Goal: Task Accomplishment & Management: Use online tool/utility

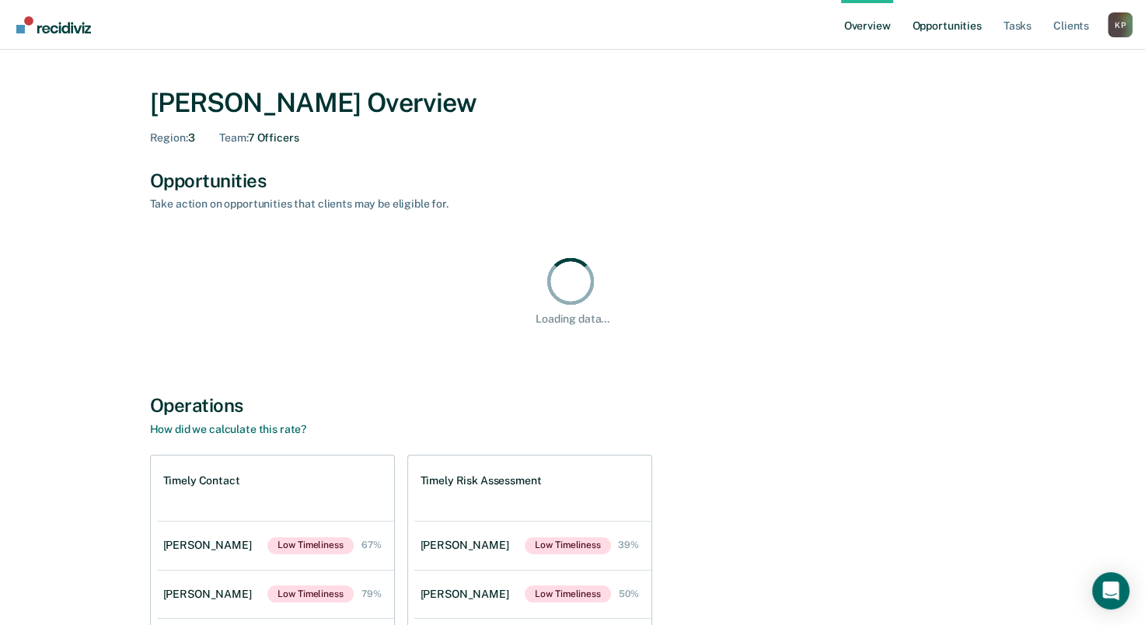
drag, startPoint x: 912, startPoint y: 3, endPoint x: 917, endPoint y: 13, distance: 11.5
click at [917, 13] on link "Opportunities" at bounding box center [946, 25] width 75 height 50
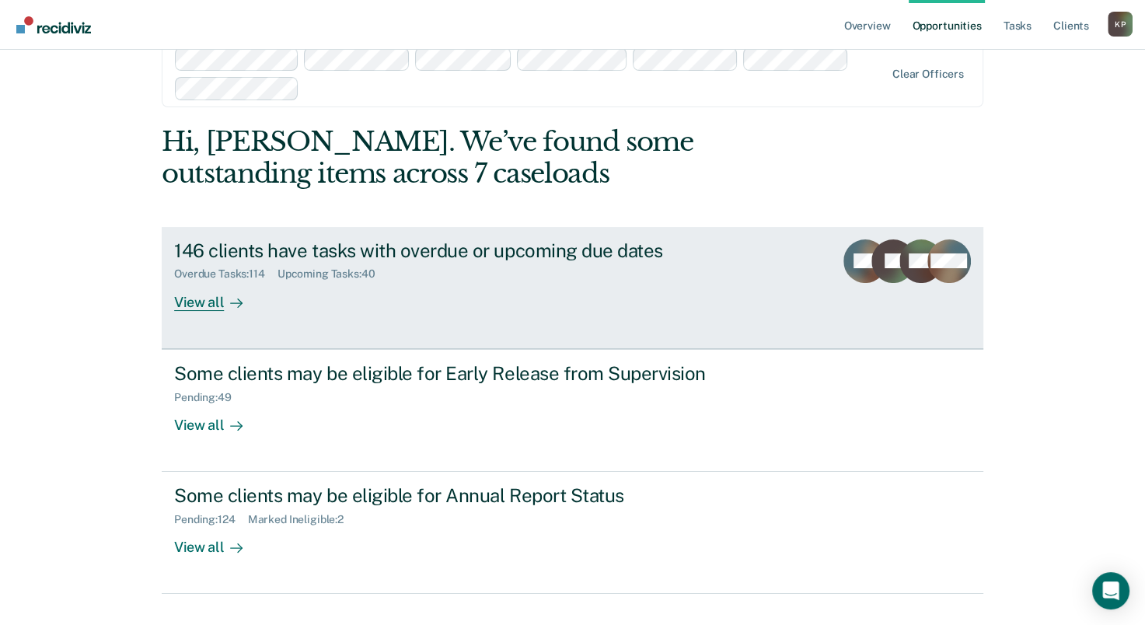
scroll to position [65, 0]
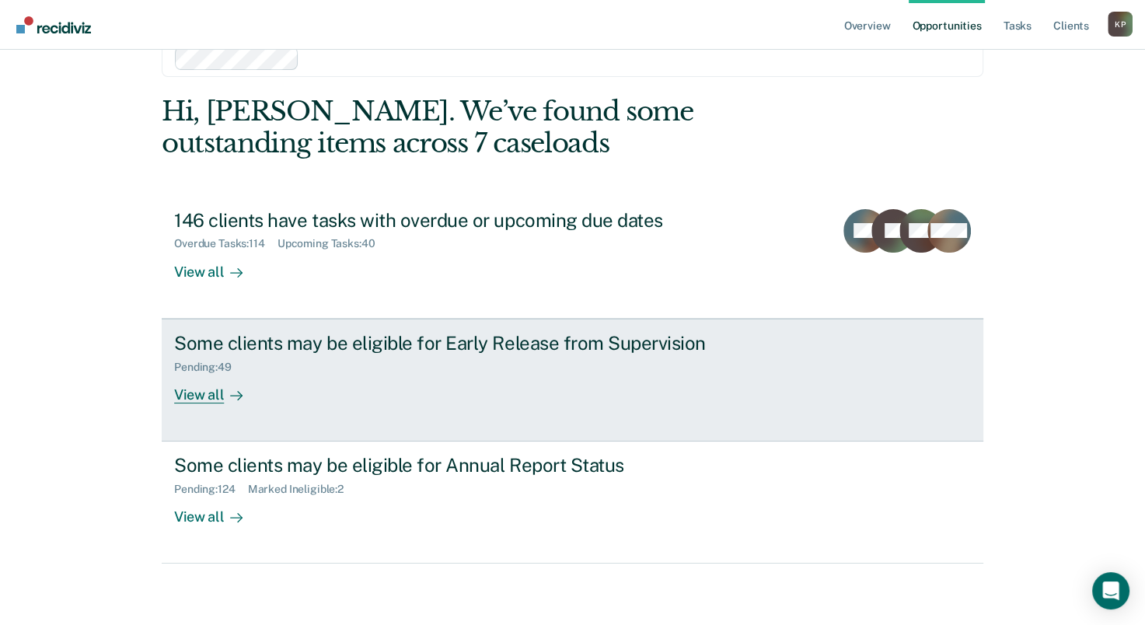
click at [561, 352] on div "Some clients may be eligible for Early Release from Supervision" at bounding box center [447, 343] width 546 height 23
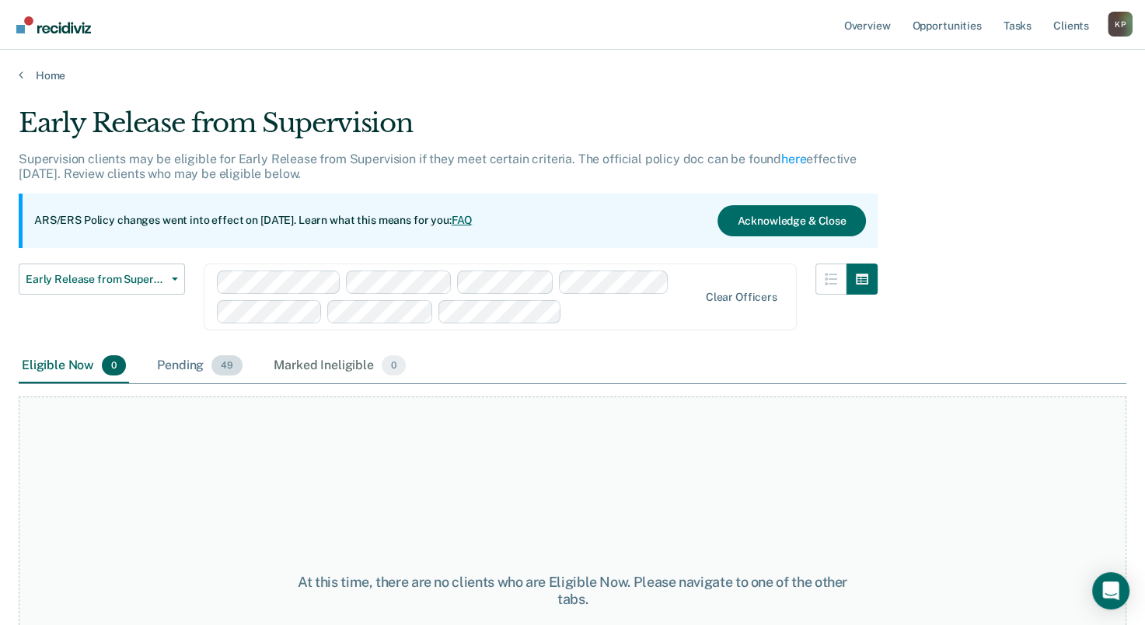
click at [211, 358] on div "Pending 49" at bounding box center [200, 366] width 92 height 34
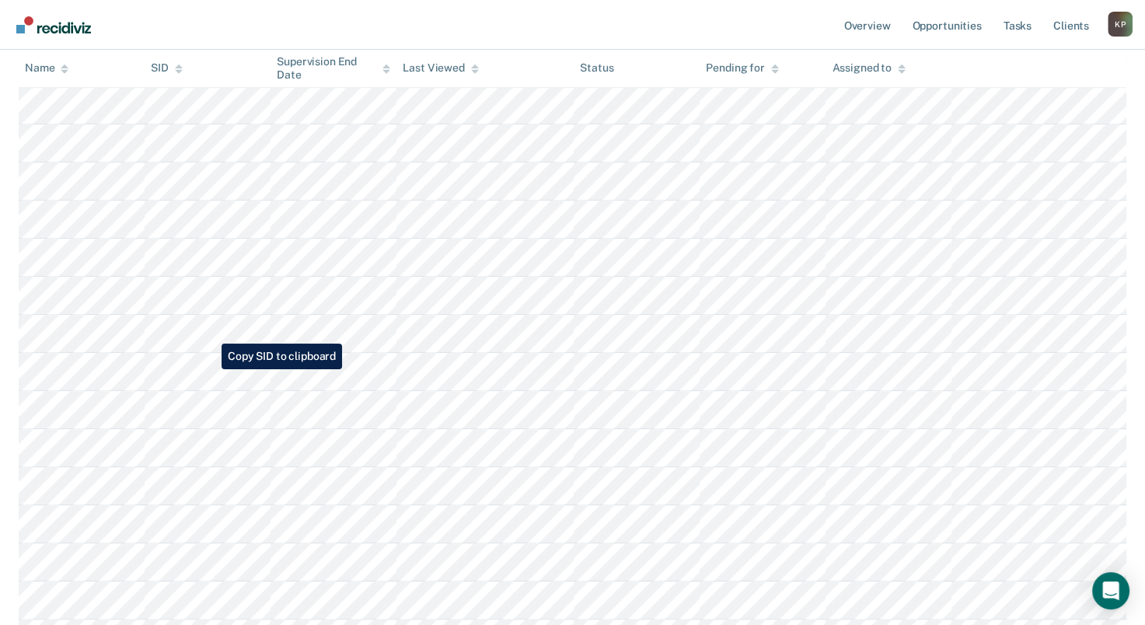
scroll to position [1632, 0]
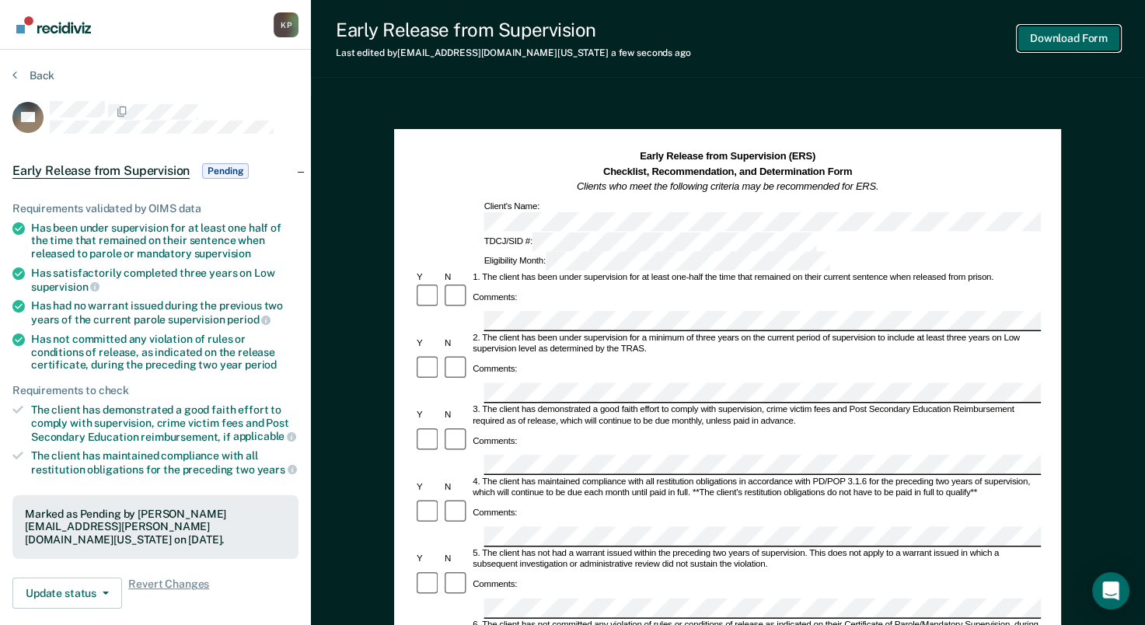
click at [1027, 37] on button "Download Form" at bounding box center [1068, 39] width 103 height 26
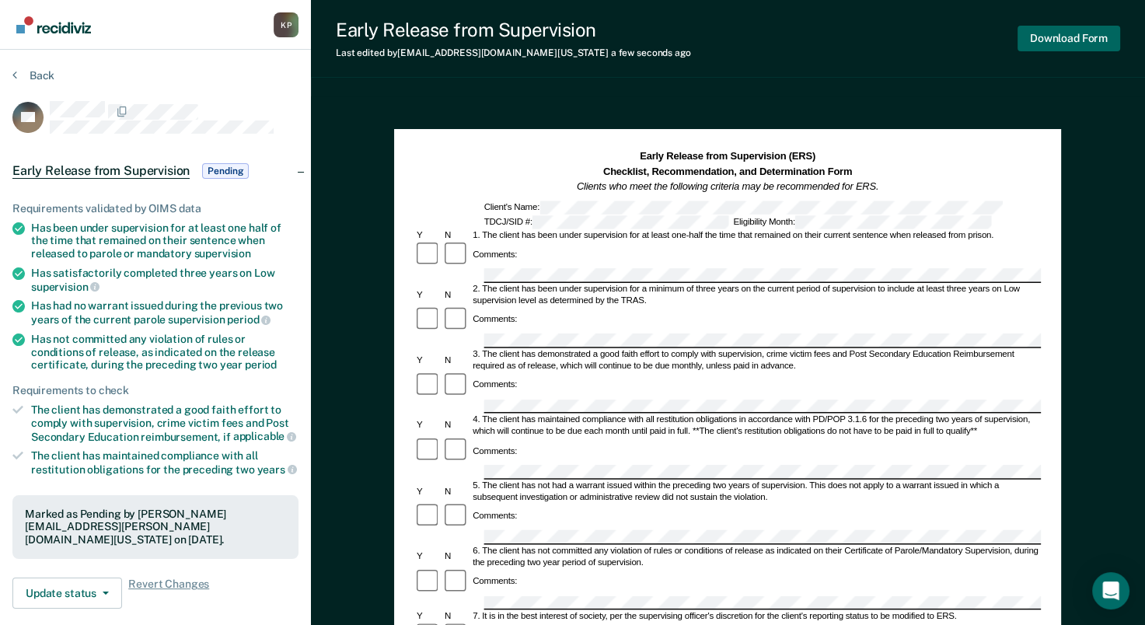
scroll to position [159, 0]
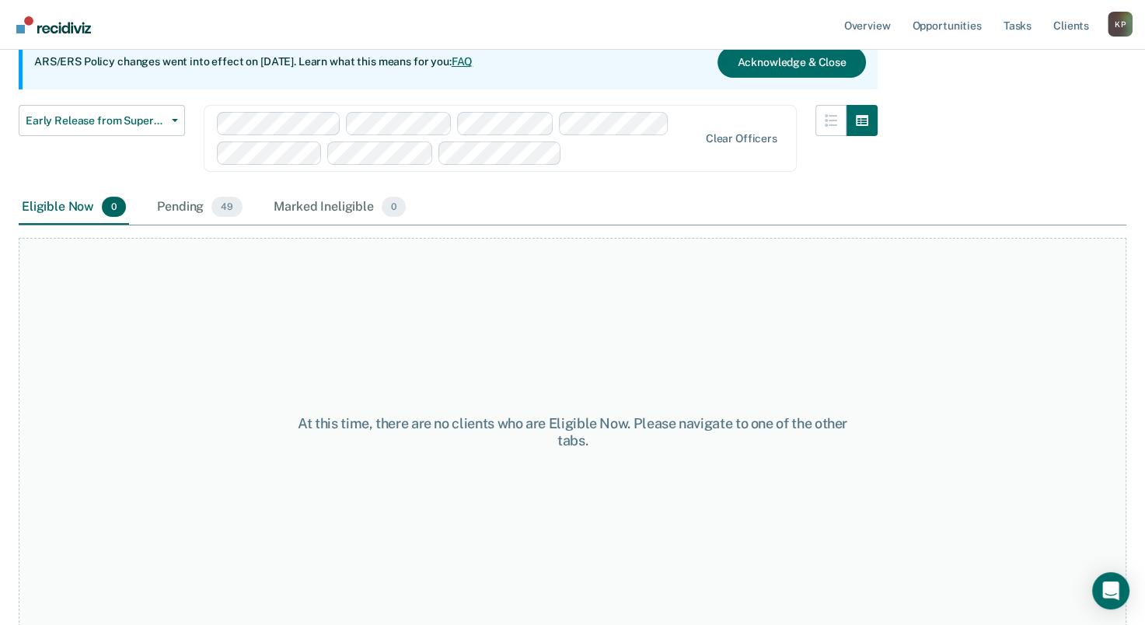
scroll to position [65, 0]
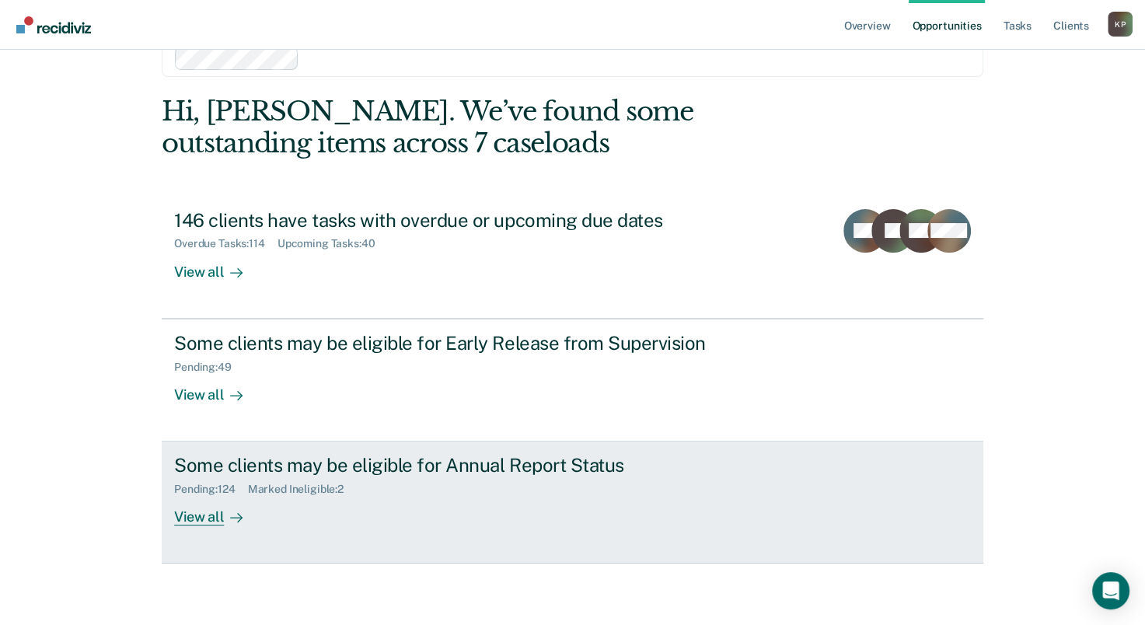
click at [497, 492] on div "Pending : 124 Marked Ineligible : 2" at bounding box center [447, 485] width 546 height 19
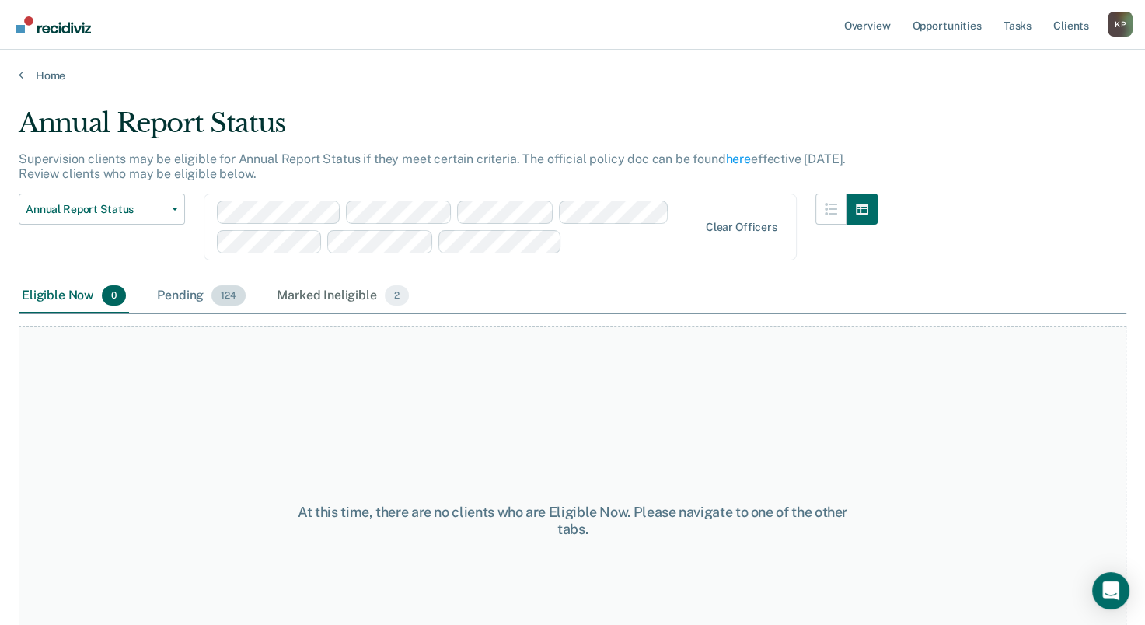
click at [229, 292] on span "124" at bounding box center [228, 295] width 34 height 20
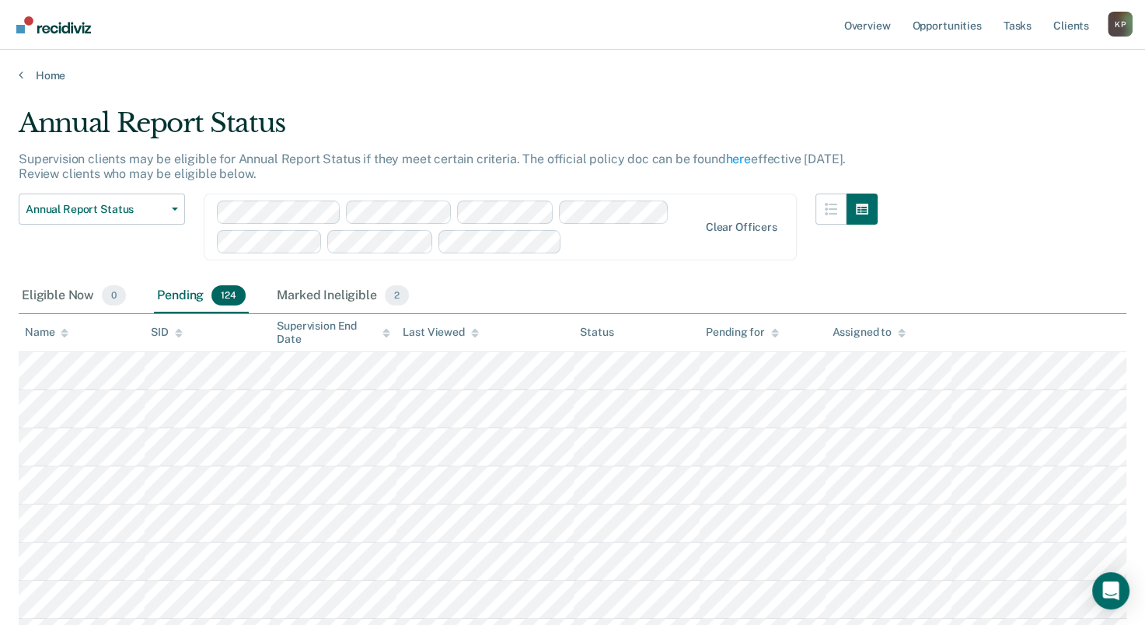
click at [226, 309] on div "Pending 124" at bounding box center [201, 296] width 95 height 34
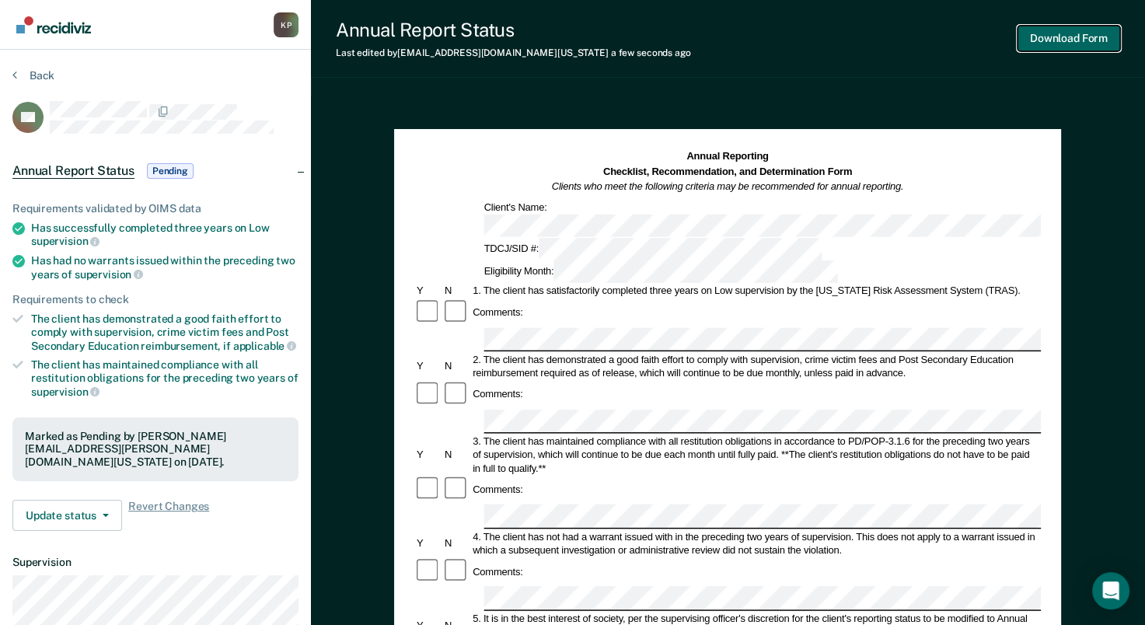
click at [1057, 40] on button "Download Form" at bounding box center [1068, 39] width 103 height 26
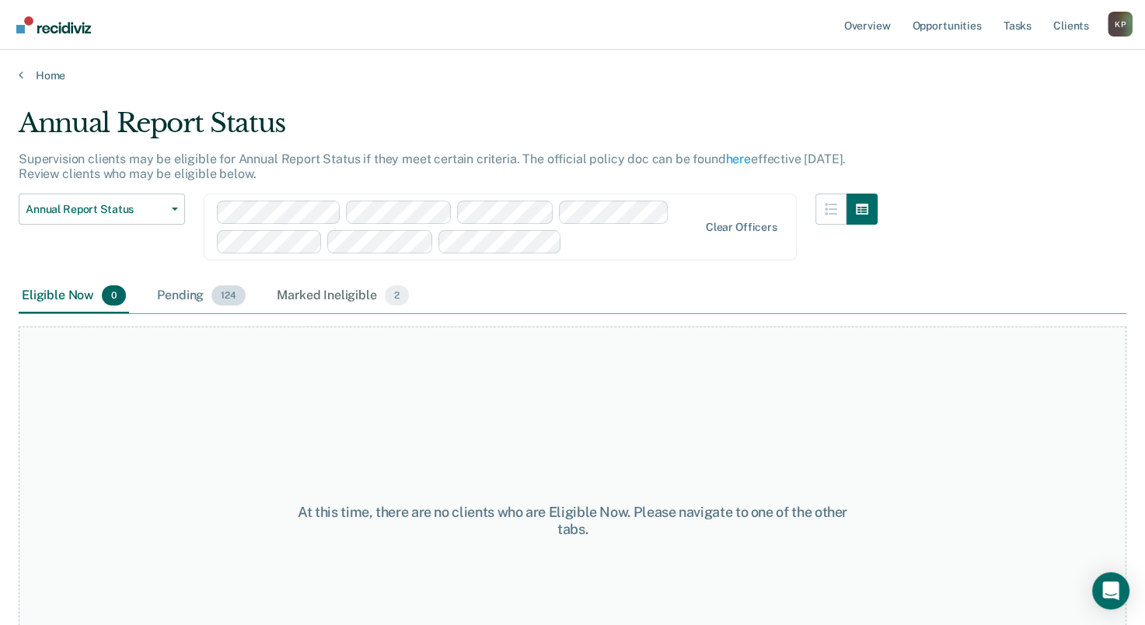
click at [194, 291] on div "Pending 124" at bounding box center [201, 296] width 95 height 34
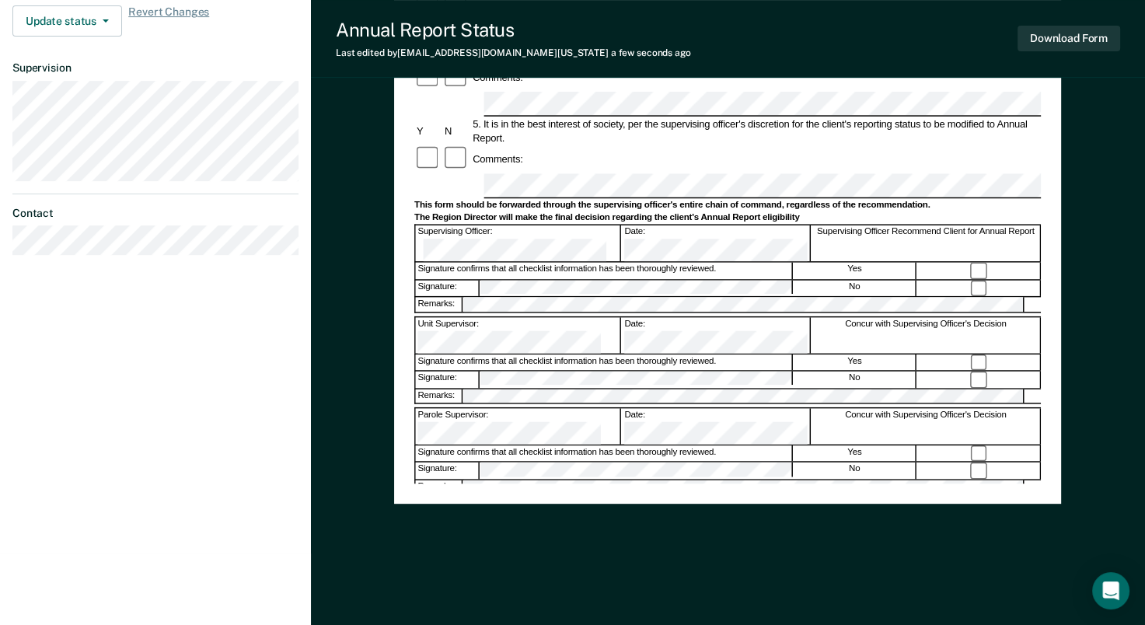
scroll to position [28, 0]
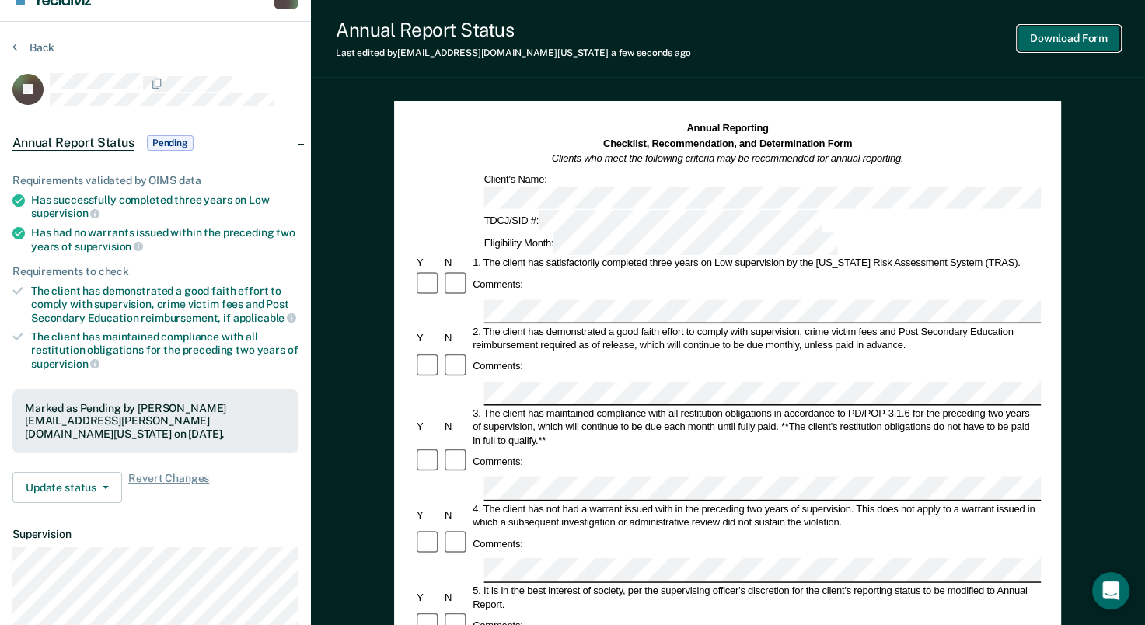
click at [1068, 41] on button "Download Form" at bounding box center [1068, 39] width 103 height 26
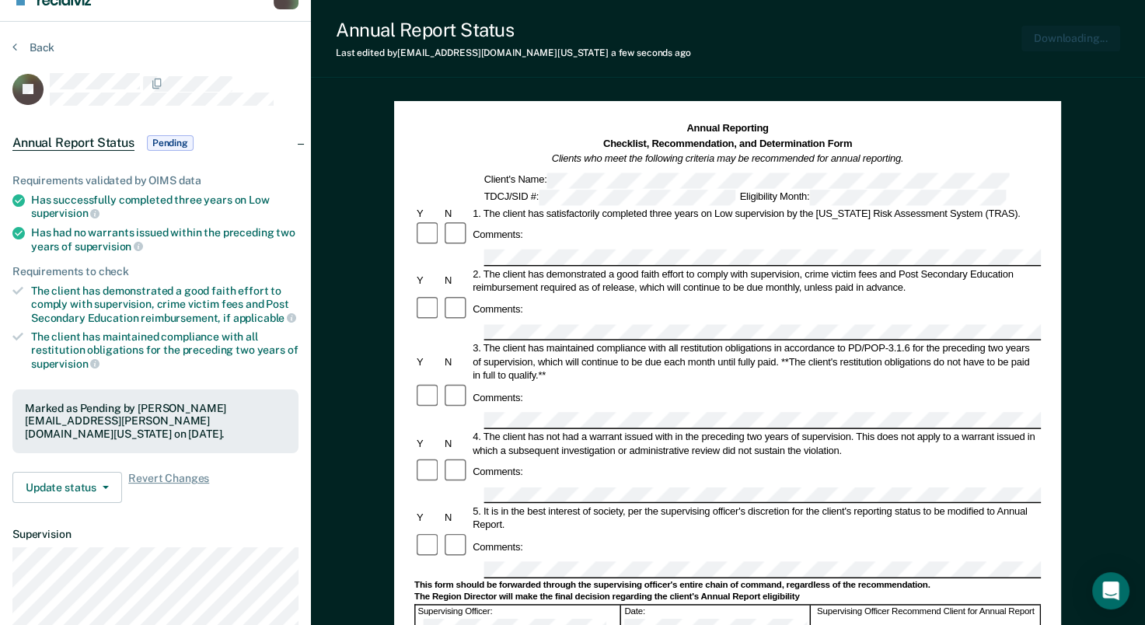
scroll to position [0, 0]
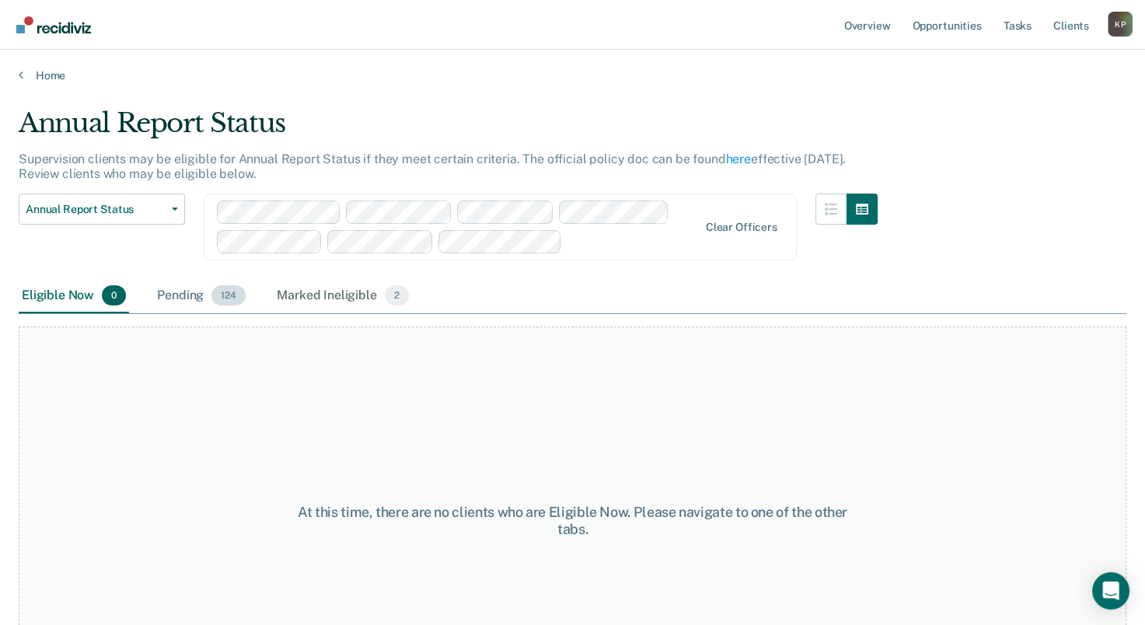
click at [205, 292] on div "Pending 124" at bounding box center [201, 296] width 95 height 34
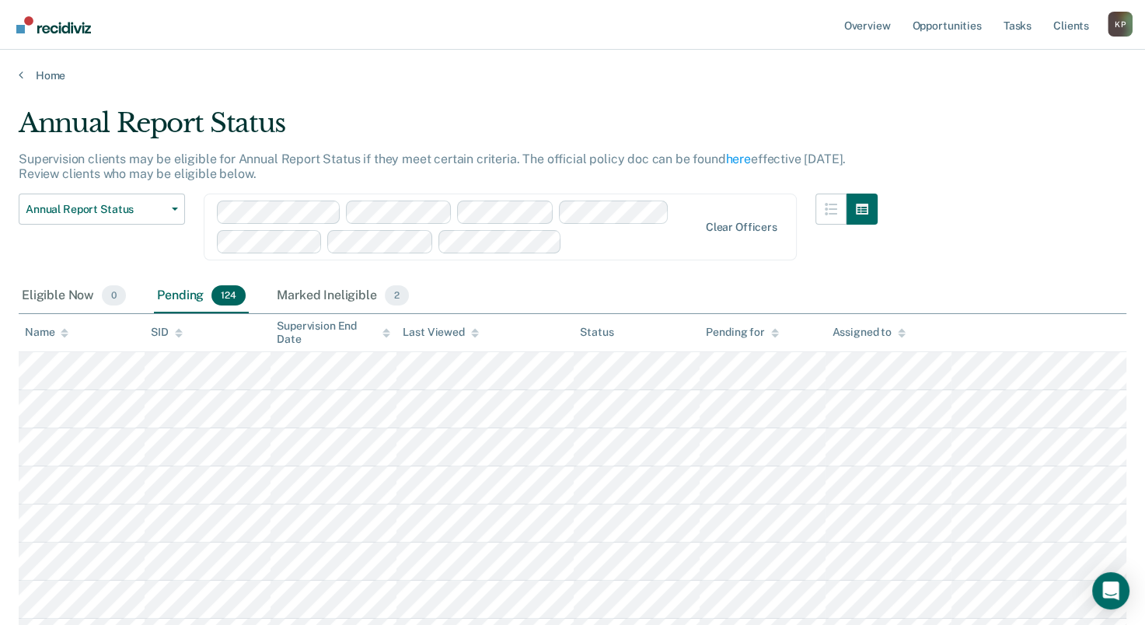
scroll to position [323, 0]
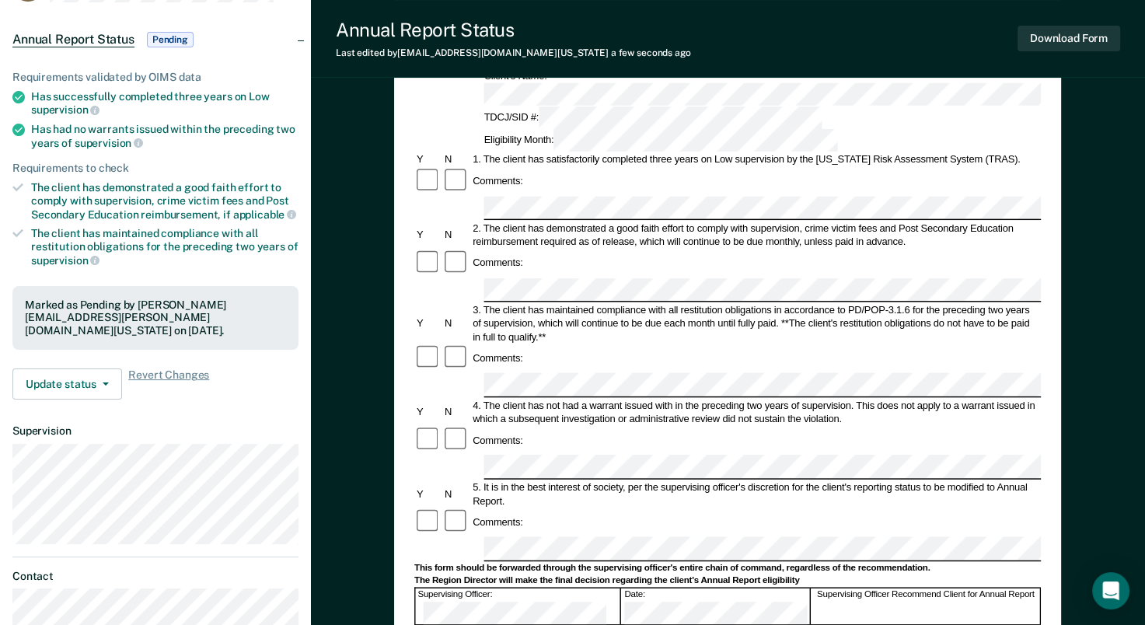
scroll to position [233, 0]
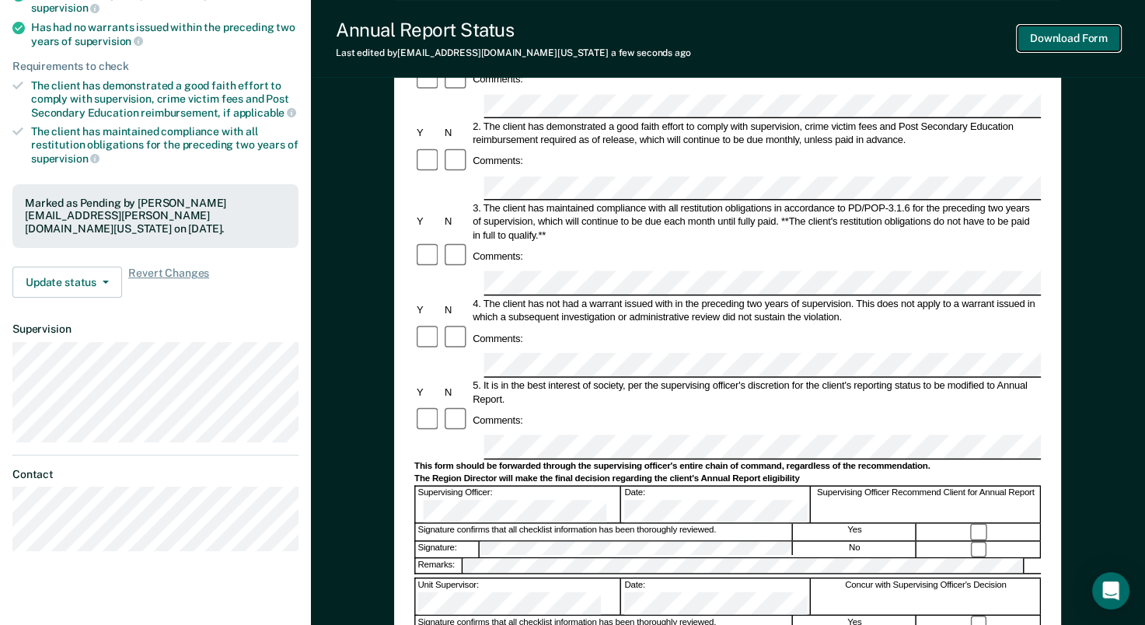
click at [1079, 44] on button "Download Form" at bounding box center [1068, 39] width 103 height 26
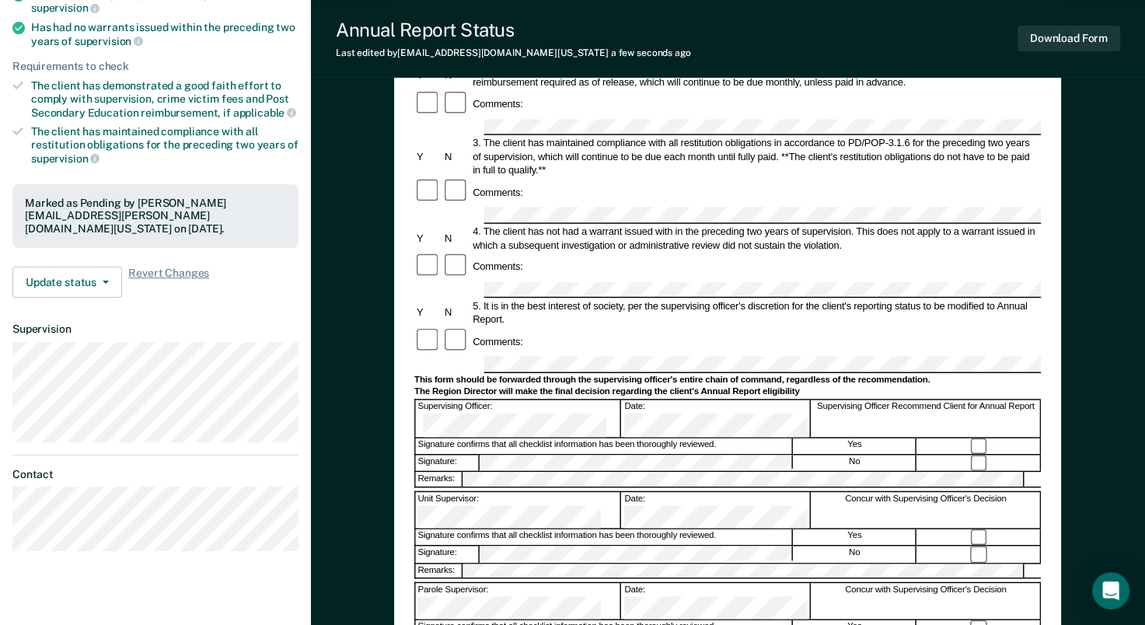
click at [575, 362] on form "Annual Reporting Checklist, Recommendation, and Determination Form Clients who …" at bounding box center [727, 390] width 626 height 949
click at [760, 253] on div "Comments:" at bounding box center [727, 267] width 626 height 28
click at [1052, 37] on button "Download Form" at bounding box center [1068, 39] width 103 height 26
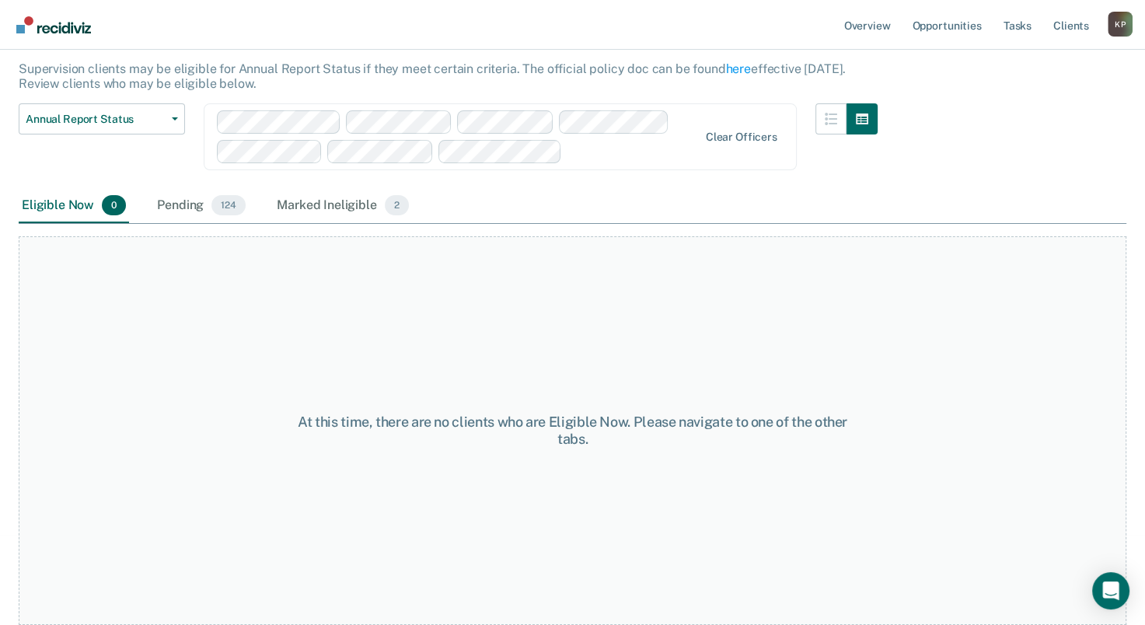
scroll to position [88, 0]
click at [175, 208] on div "Pending 124" at bounding box center [201, 208] width 95 height 34
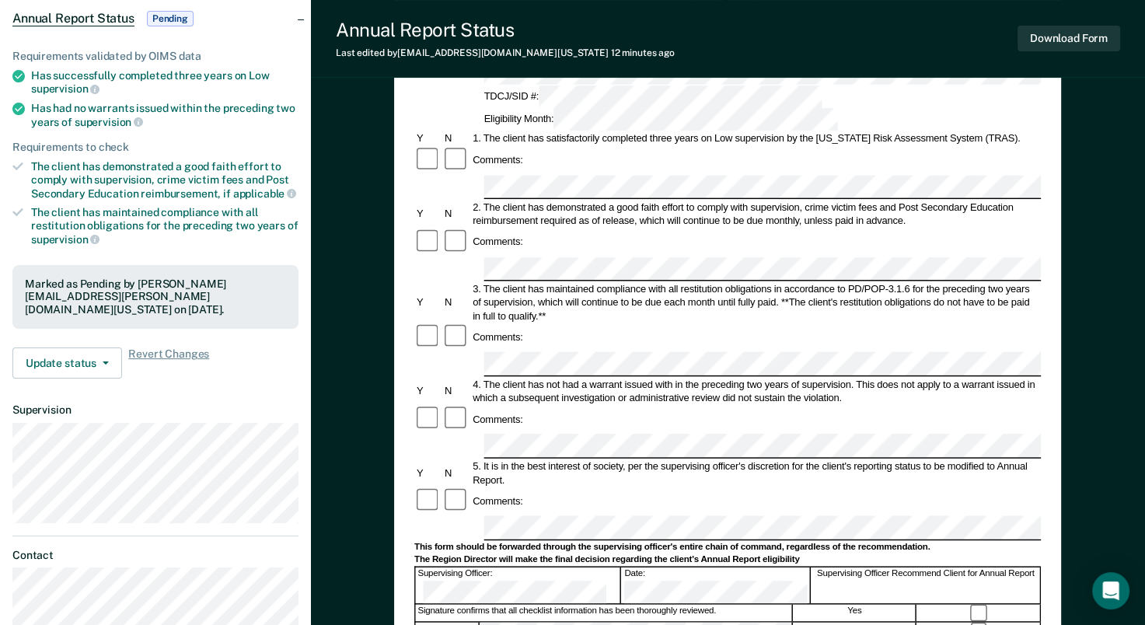
scroll to position [155, 0]
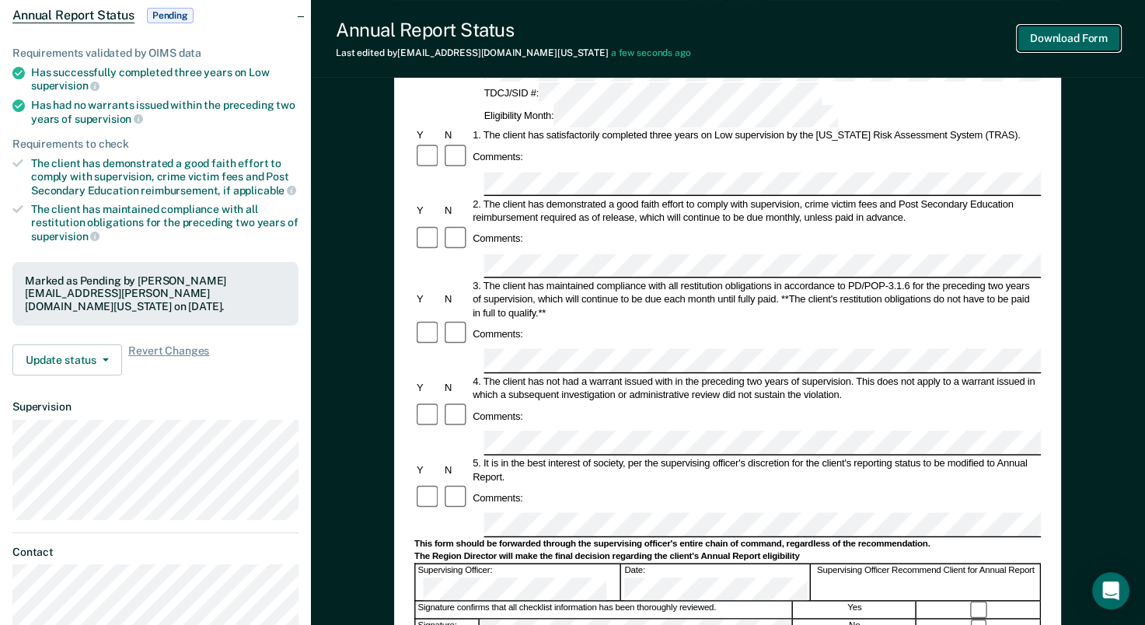
click at [1073, 40] on button "Download Form" at bounding box center [1068, 39] width 103 height 26
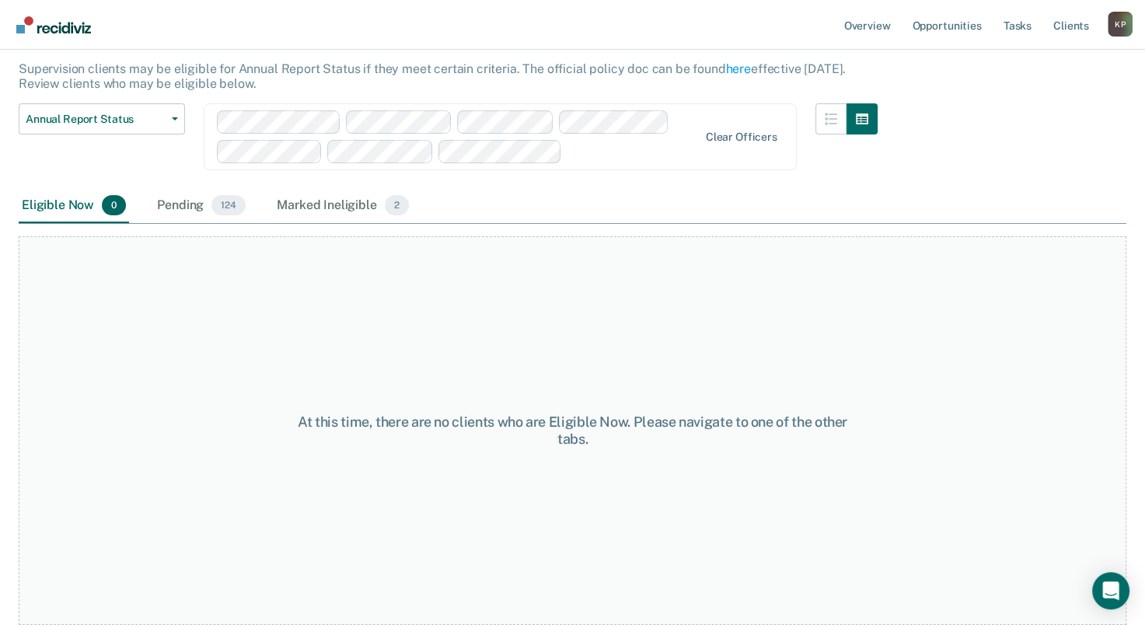
scroll to position [88, 0]
click at [189, 194] on div "Pending 124" at bounding box center [201, 208] width 95 height 34
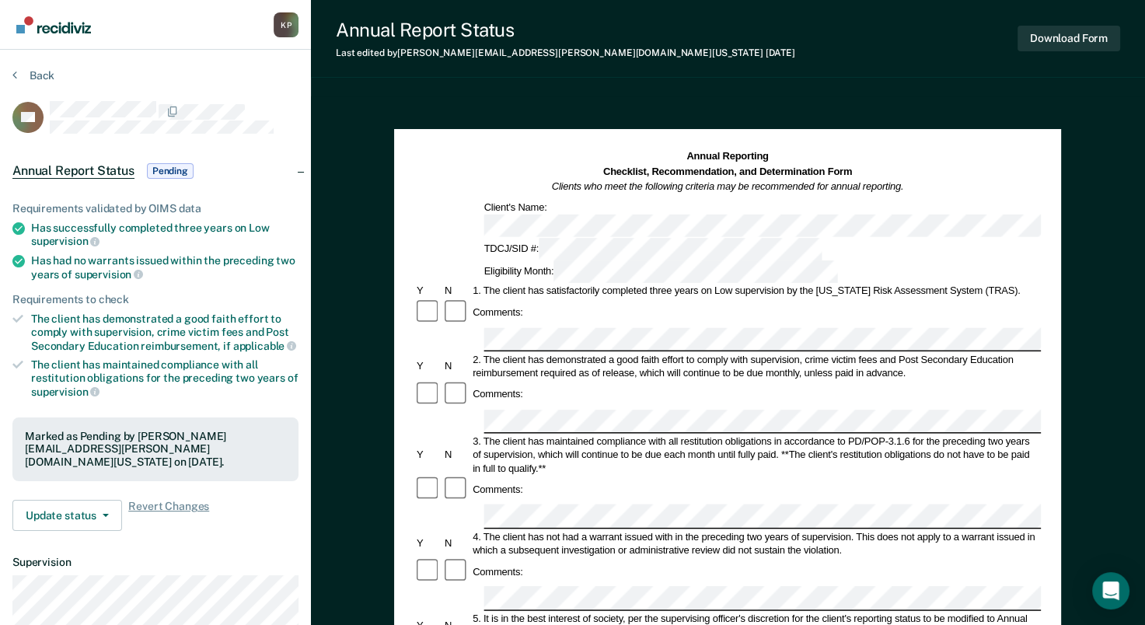
click at [600, 353] on div "2. The client has demonstrated a good faith effort to comply with supervision, …" at bounding box center [756, 366] width 570 height 27
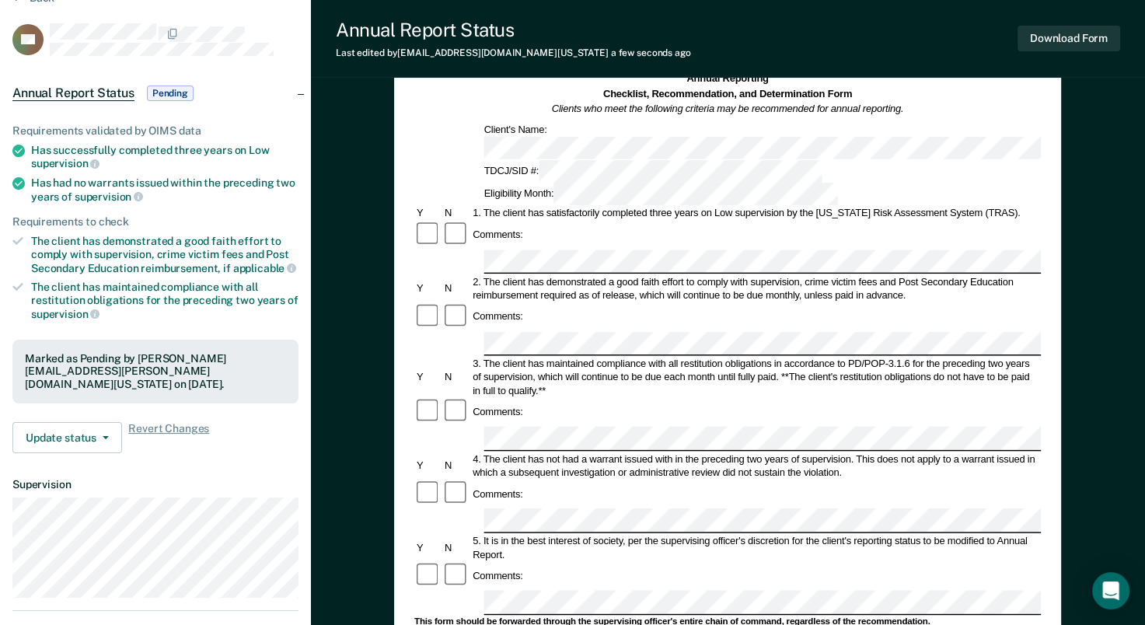
click at [606, 480] on div "Comments:" at bounding box center [727, 494] width 626 height 28
click at [654, 275] on div "2. The client has demonstrated a good faith effort to comply with supervision, …" at bounding box center [756, 288] width 570 height 27
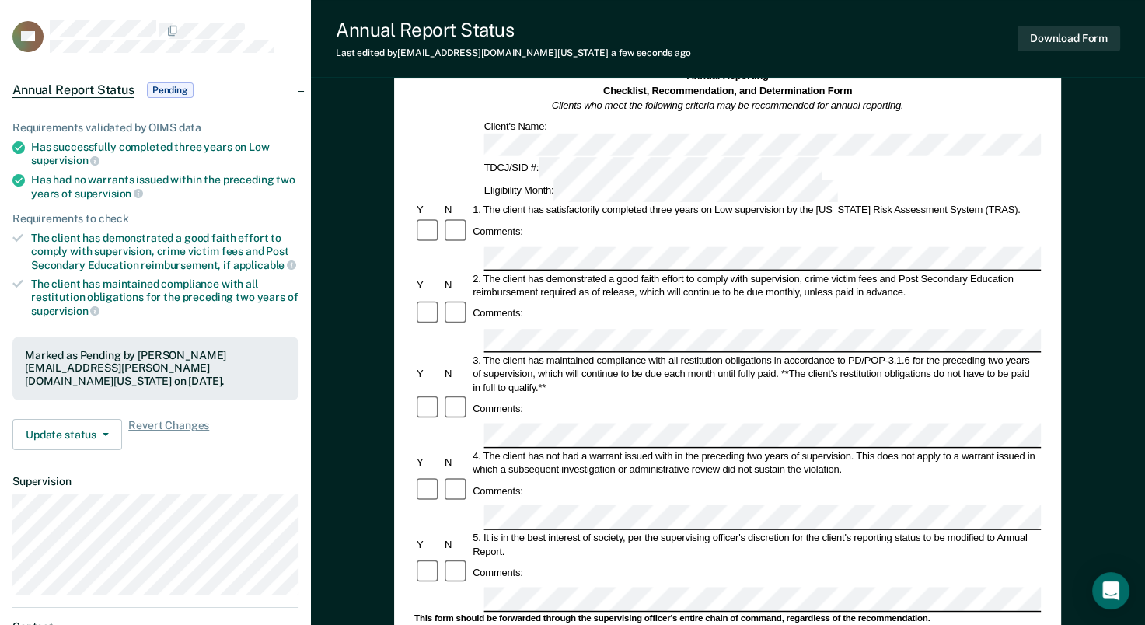
scroll to position [0, 0]
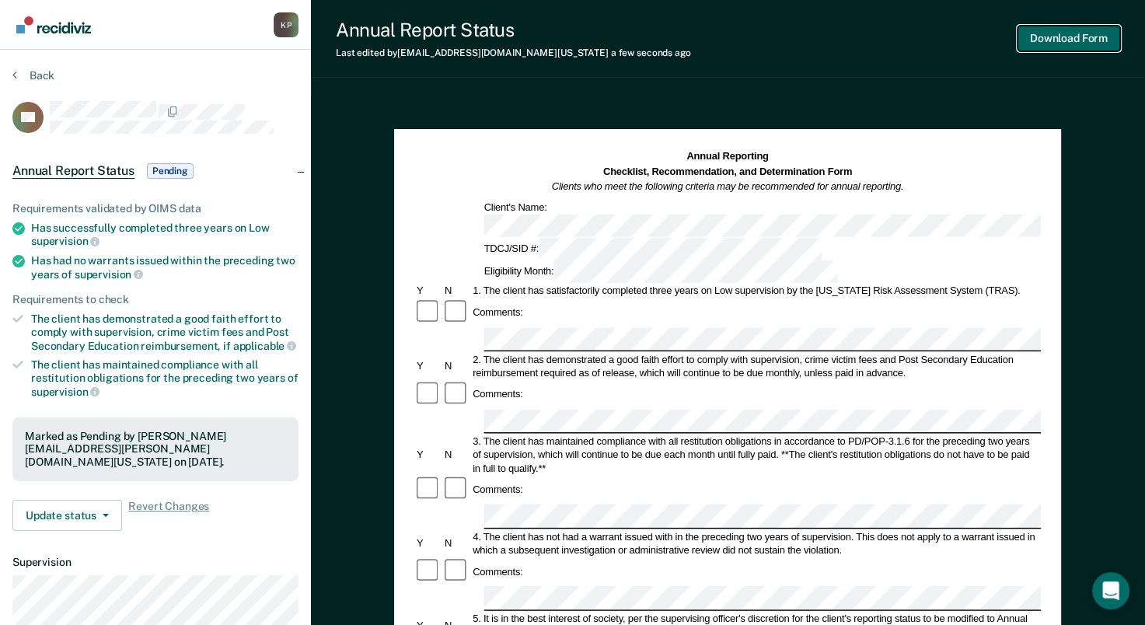
click at [1092, 47] on button "Download Form" at bounding box center [1068, 39] width 103 height 26
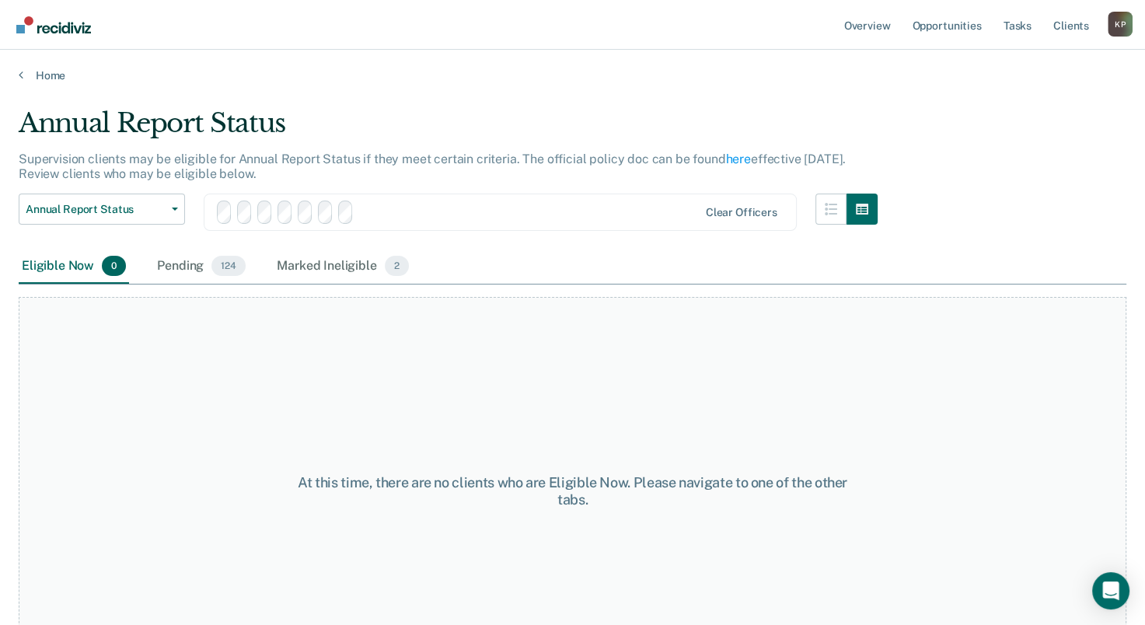
scroll to position [88, 0]
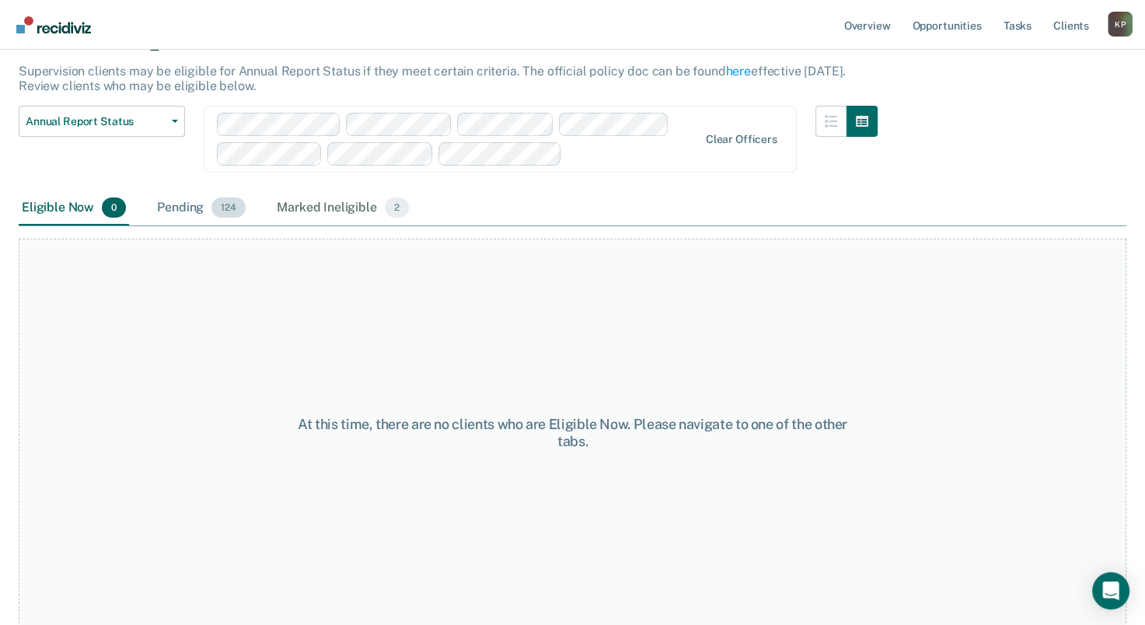
click at [183, 214] on div "Pending 124" at bounding box center [201, 208] width 95 height 34
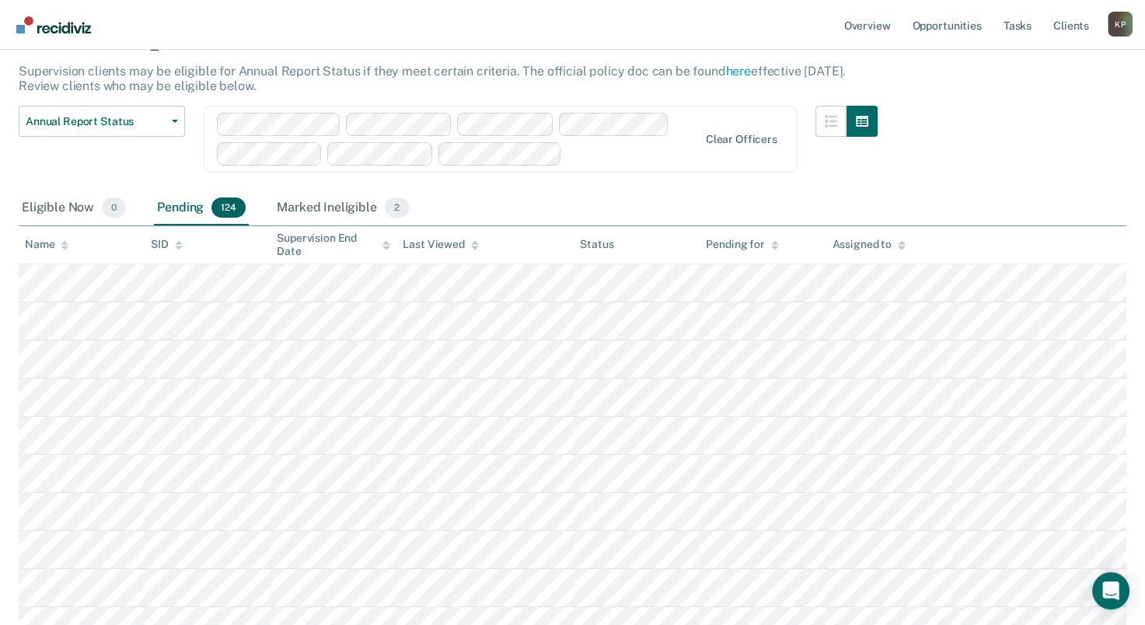
scroll to position [93, 0]
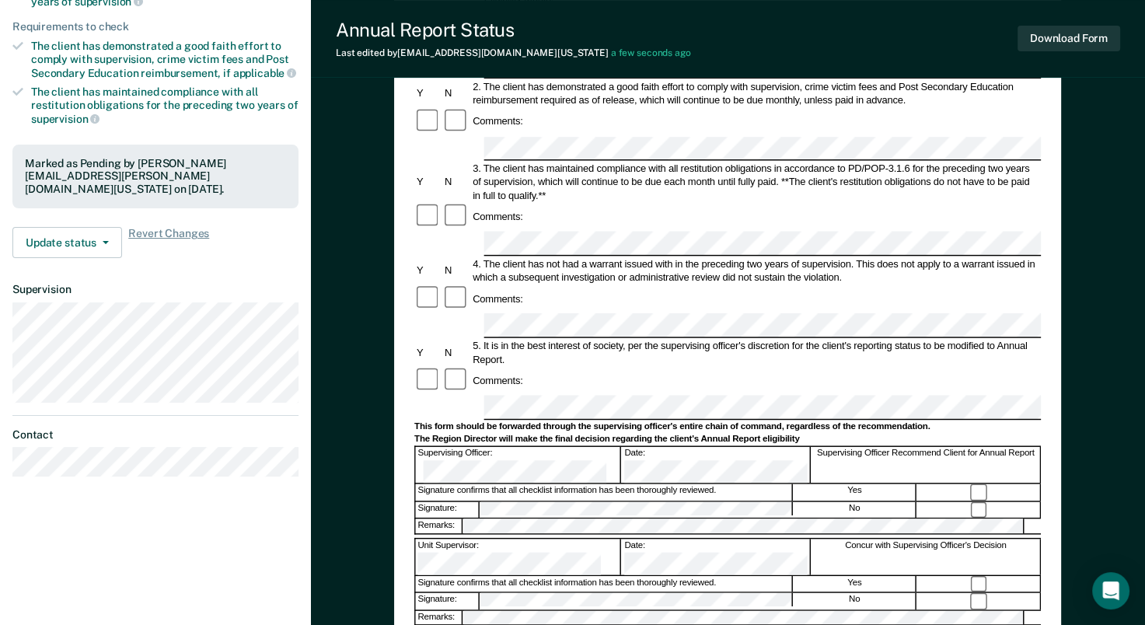
scroll to position [311, 0]
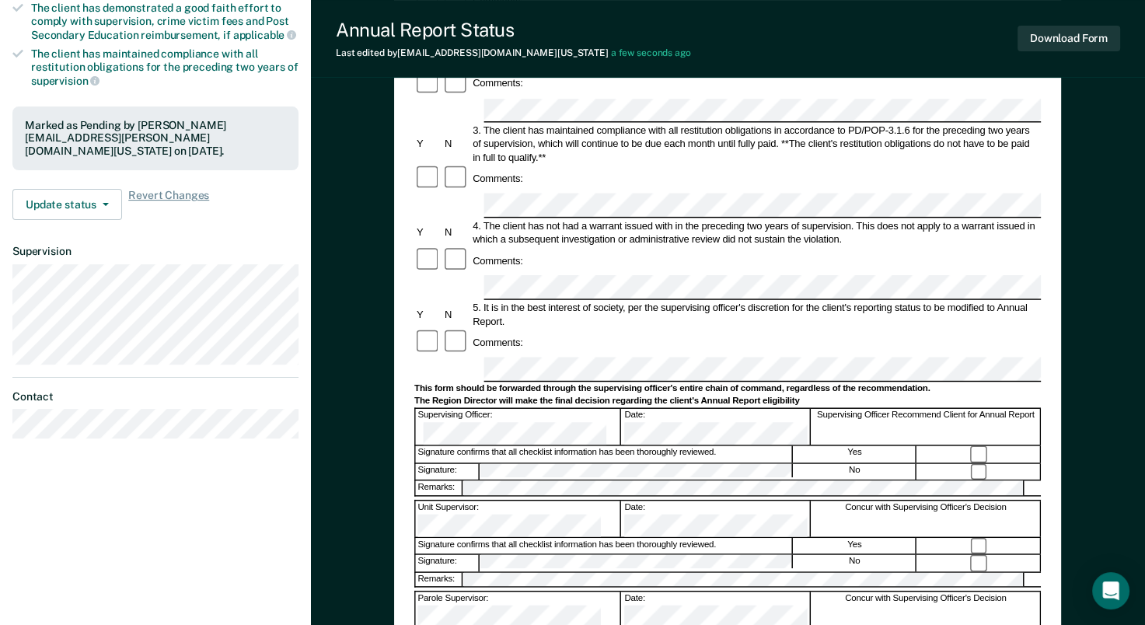
click at [582, 446] on div "Signature confirms that all checklist information has been thoroughly reviewed." at bounding box center [604, 454] width 377 height 16
click at [933, 591] on div "Concur with Supervising Officer's Decision" at bounding box center [925, 609] width 229 height 36
click at [1091, 37] on button "Download Form" at bounding box center [1068, 39] width 103 height 26
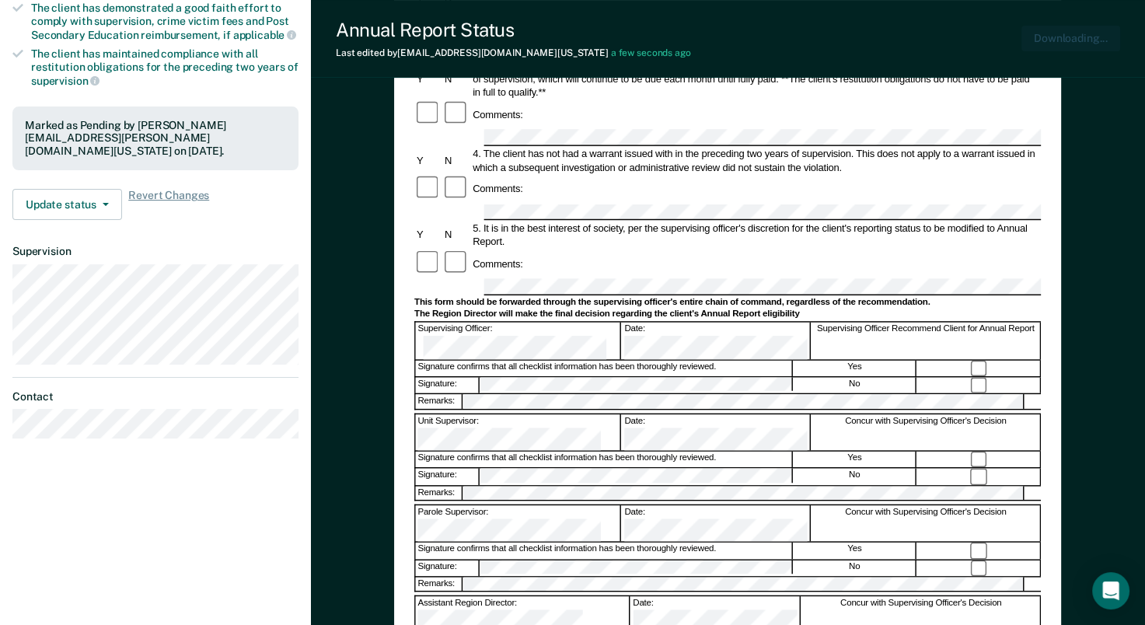
scroll to position [0, 0]
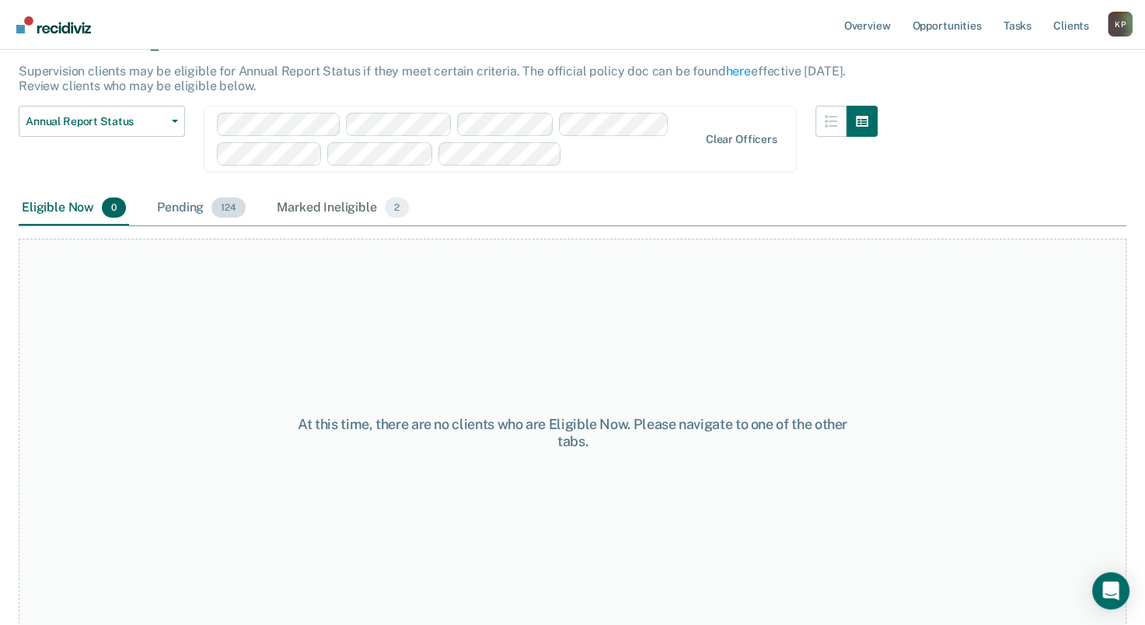
click at [165, 196] on div "Pending 124" at bounding box center [201, 208] width 95 height 34
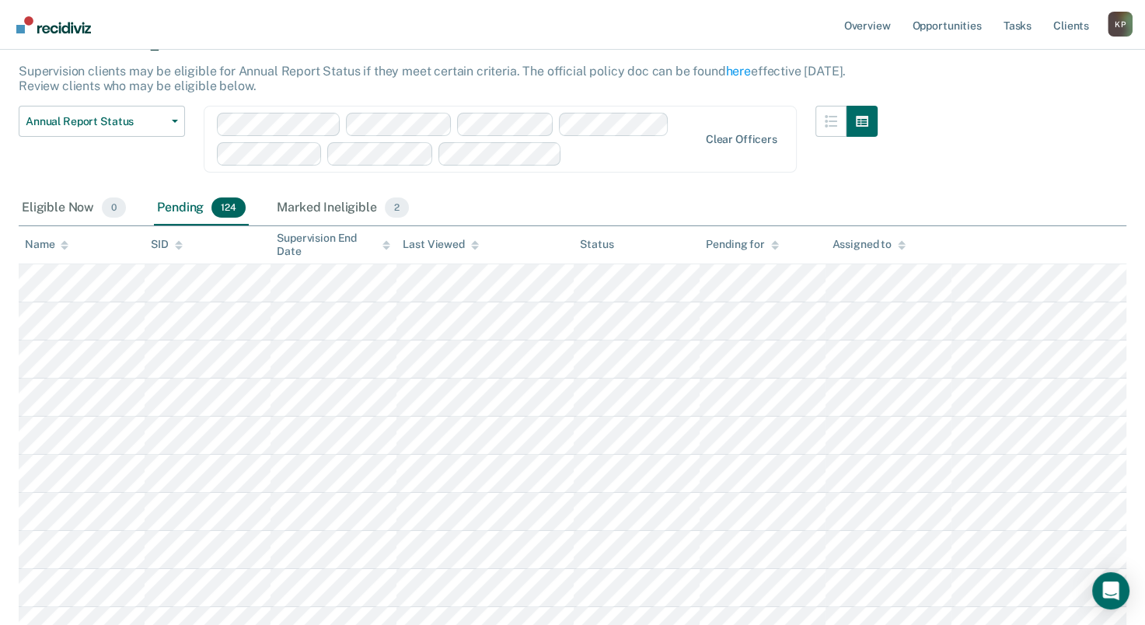
scroll to position [438, 0]
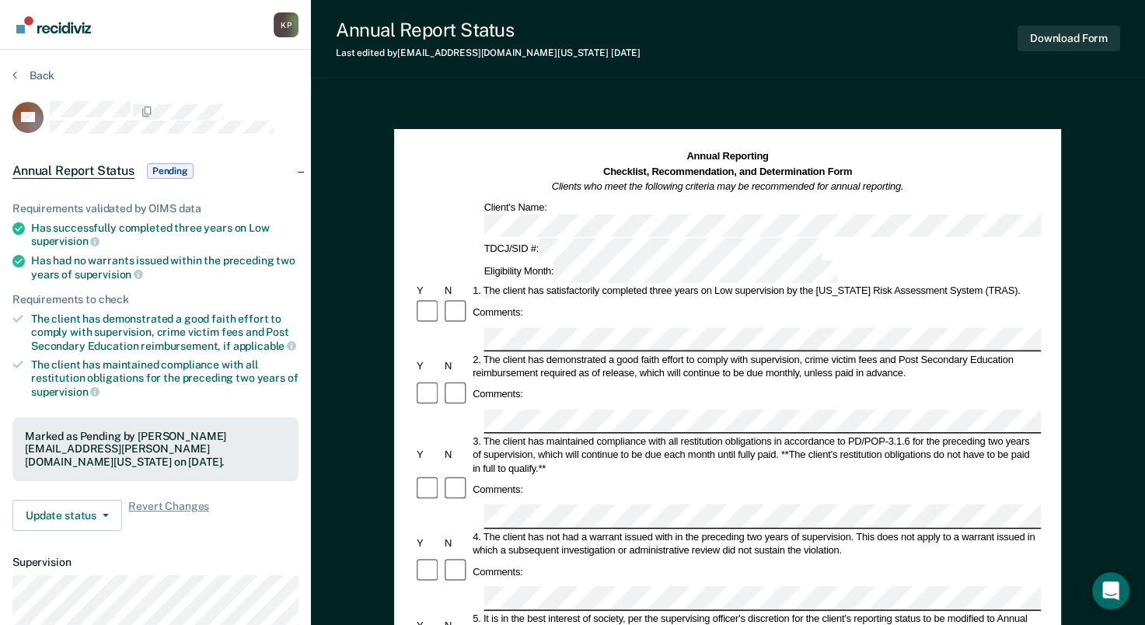
click at [591, 216] on div "Annual Reporting Checklist, Recommendation, and Determination Form Clients who …" at bounding box center [727, 216] width 626 height 134
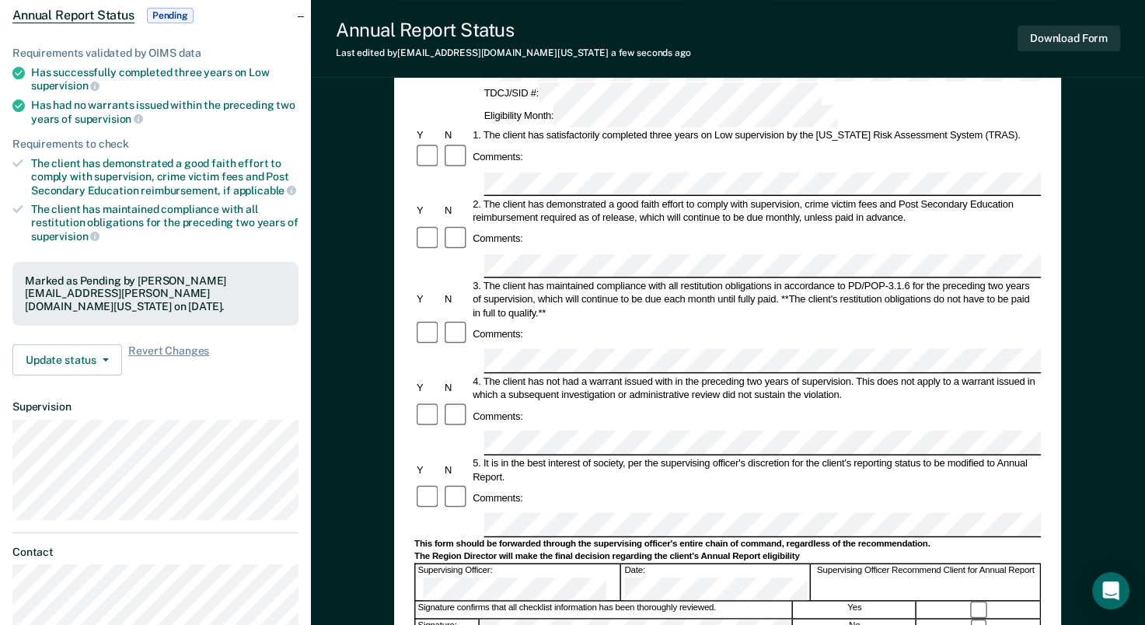
click at [598, 374] on div "4. The client has not had a warrant issued with in the preceding two years of s…" at bounding box center [756, 387] width 570 height 27
click at [1029, 35] on button "Download Form" at bounding box center [1068, 39] width 103 height 26
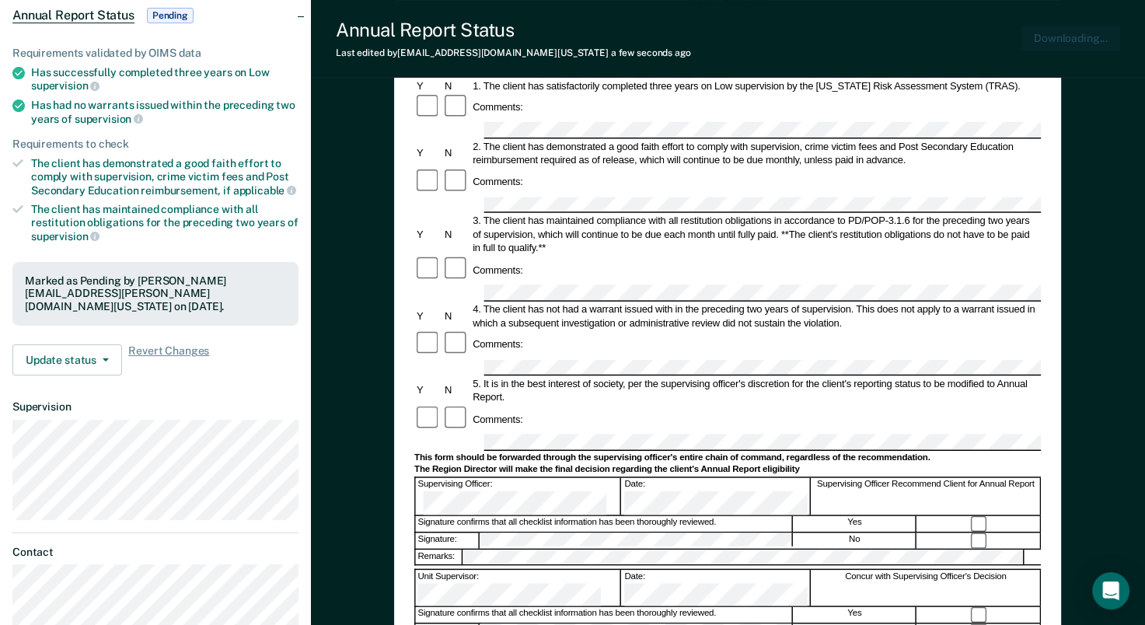
scroll to position [0, 0]
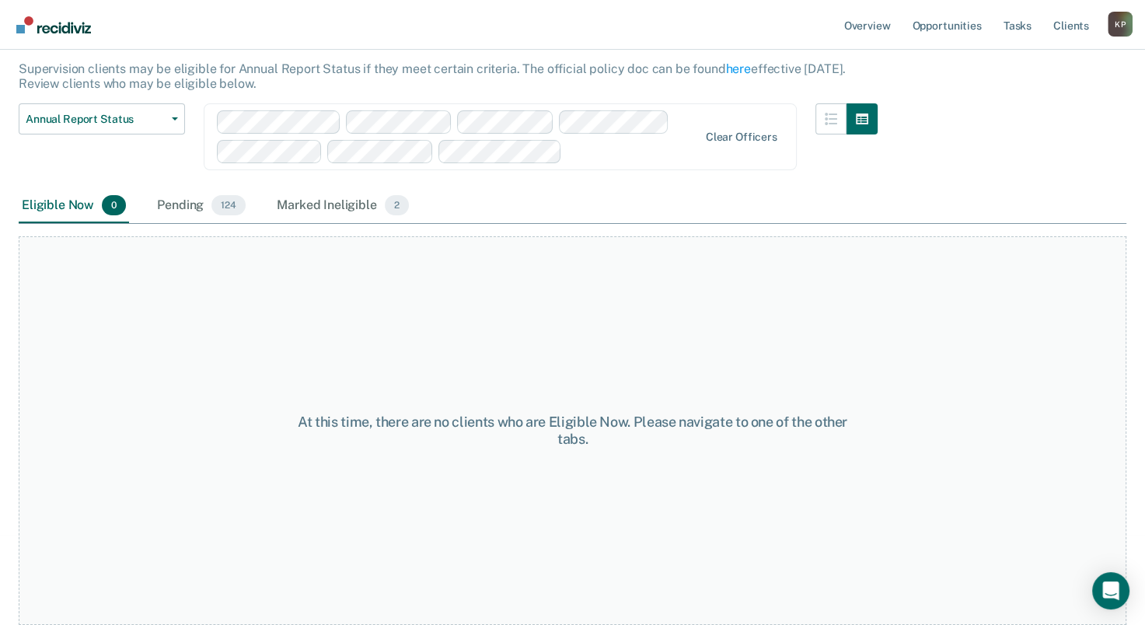
scroll to position [88, 0]
click at [187, 203] on div "Pending 124" at bounding box center [201, 208] width 95 height 34
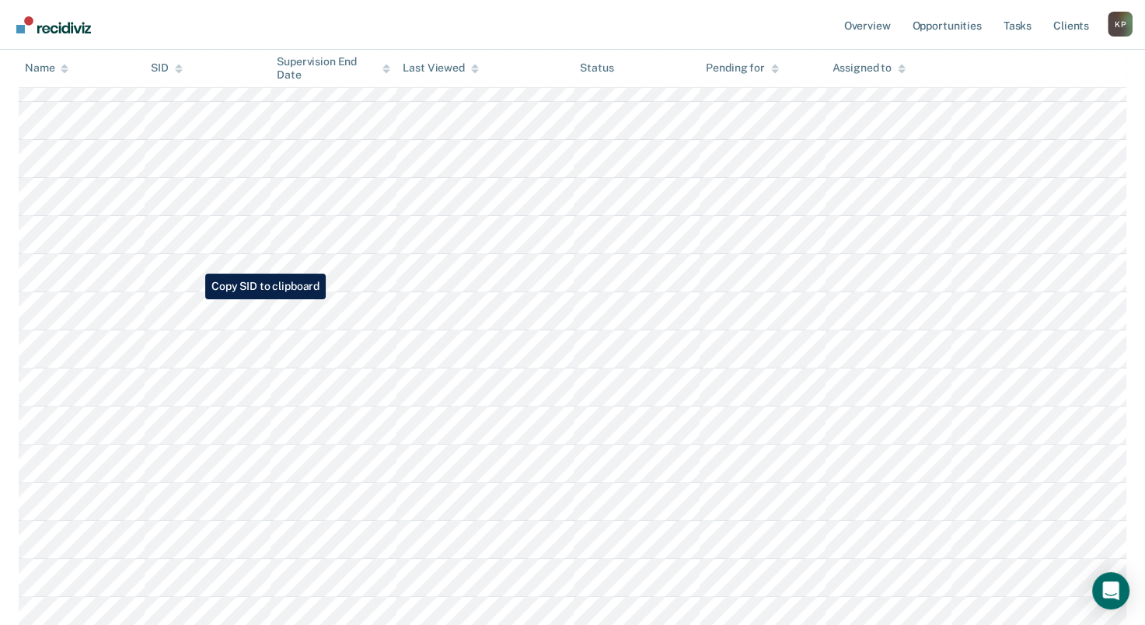
scroll to position [476, 0]
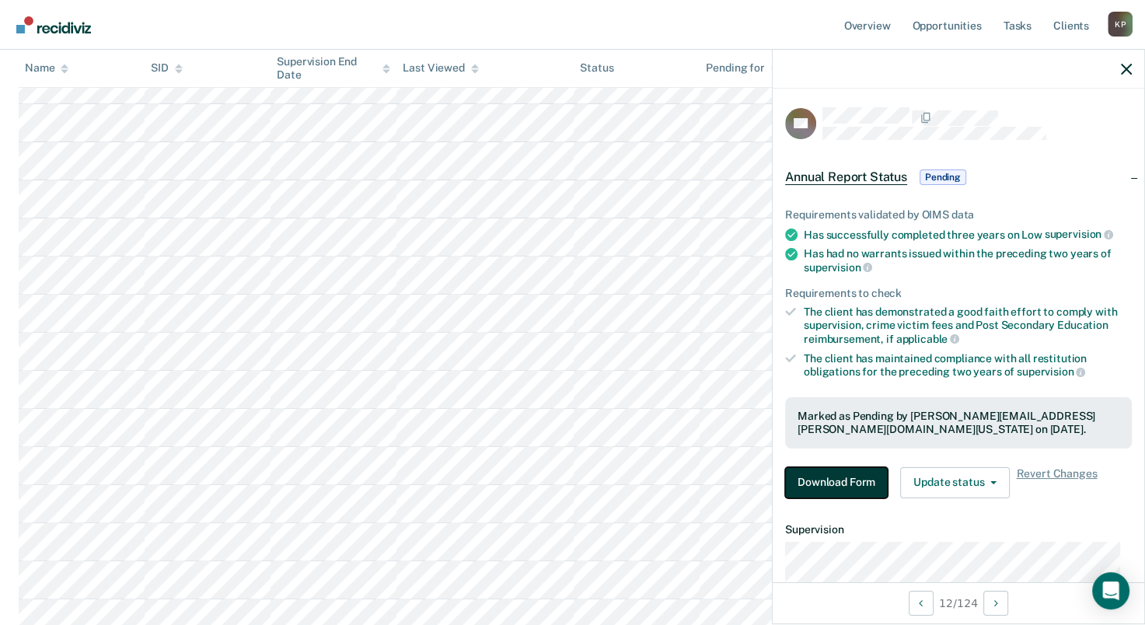
click at [811, 467] on button "Download Form" at bounding box center [836, 482] width 103 height 31
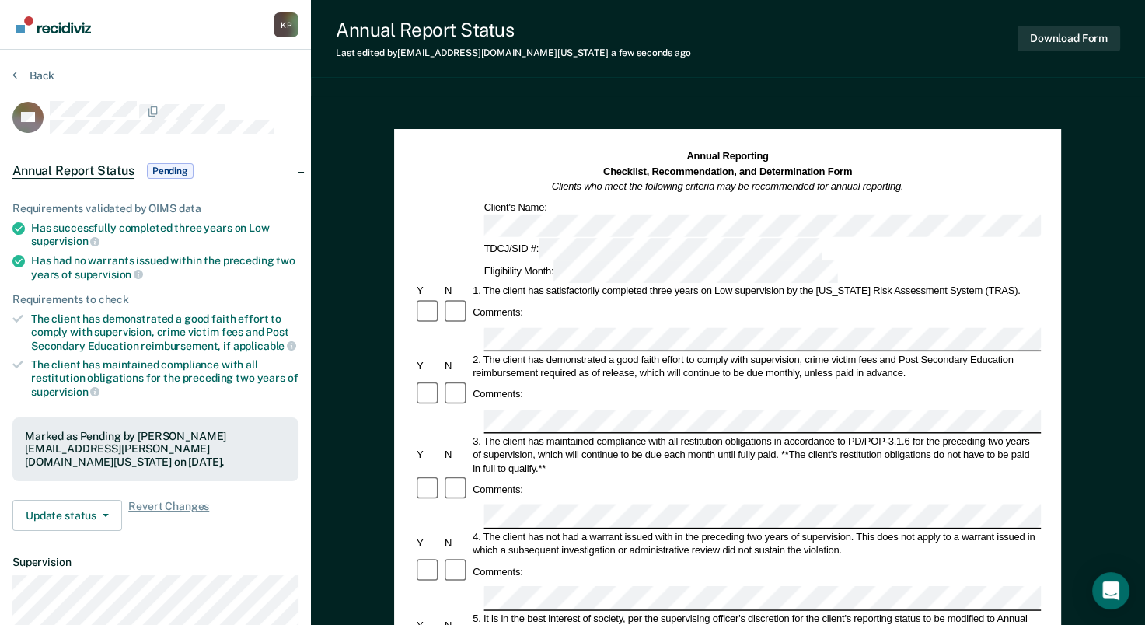
scroll to position [155, 0]
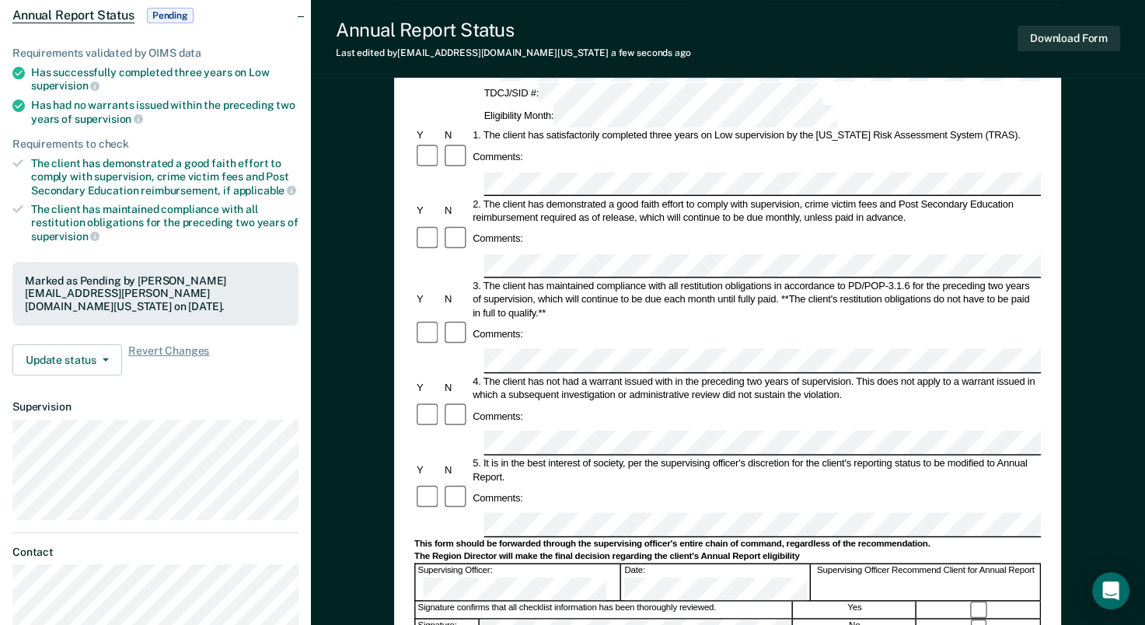
click at [908, 619] on div "No" at bounding box center [855, 627] width 123 height 16
click at [1076, 40] on button "Download Form" at bounding box center [1068, 39] width 103 height 26
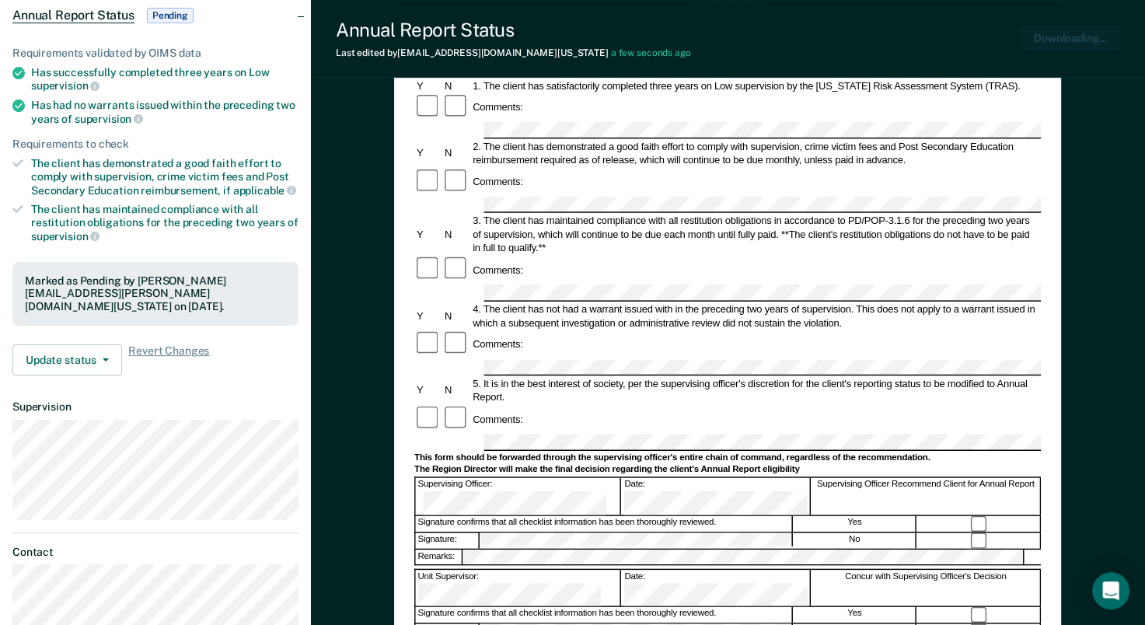
scroll to position [0, 0]
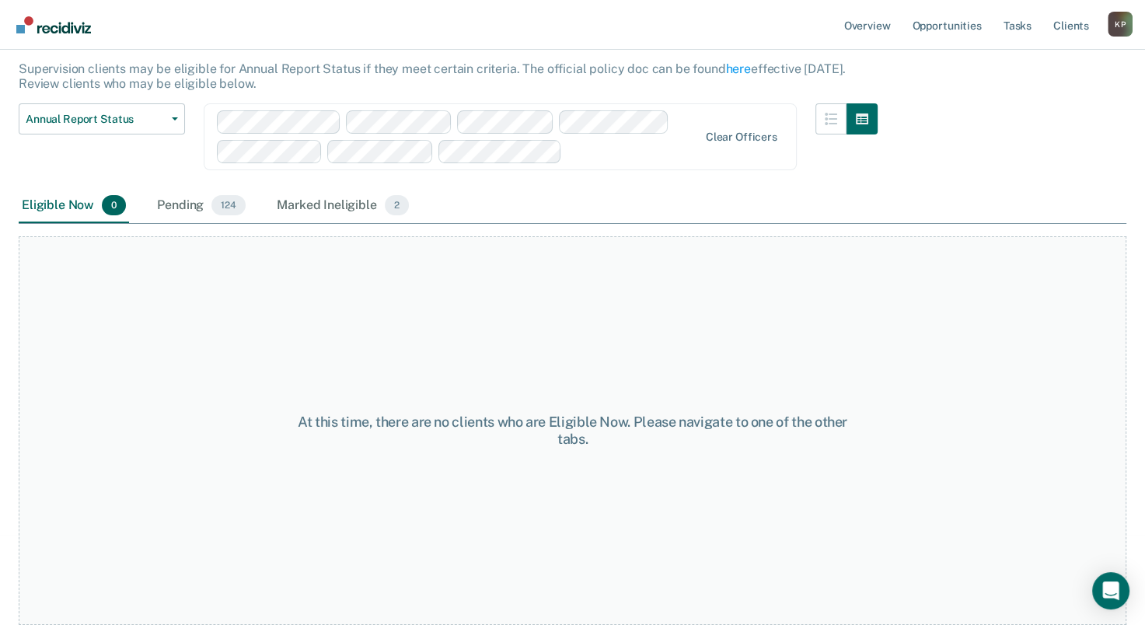
scroll to position [88, 0]
click at [179, 207] on div "Pending 124" at bounding box center [201, 208] width 95 height 34
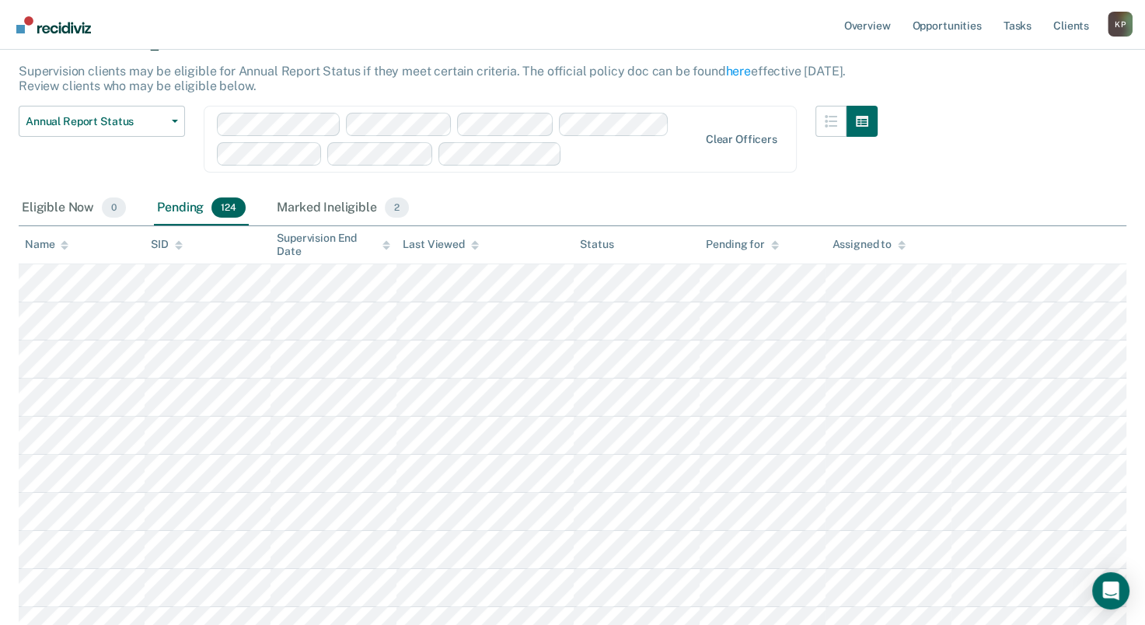
scroll to position [704, 0]
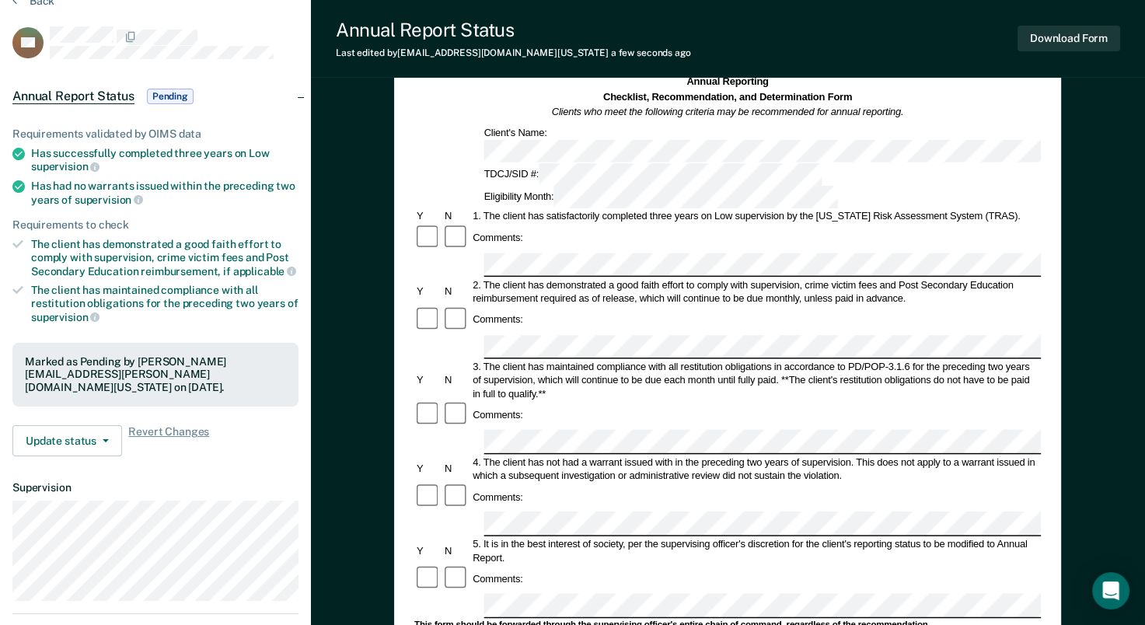
scroll to position [155, 0]
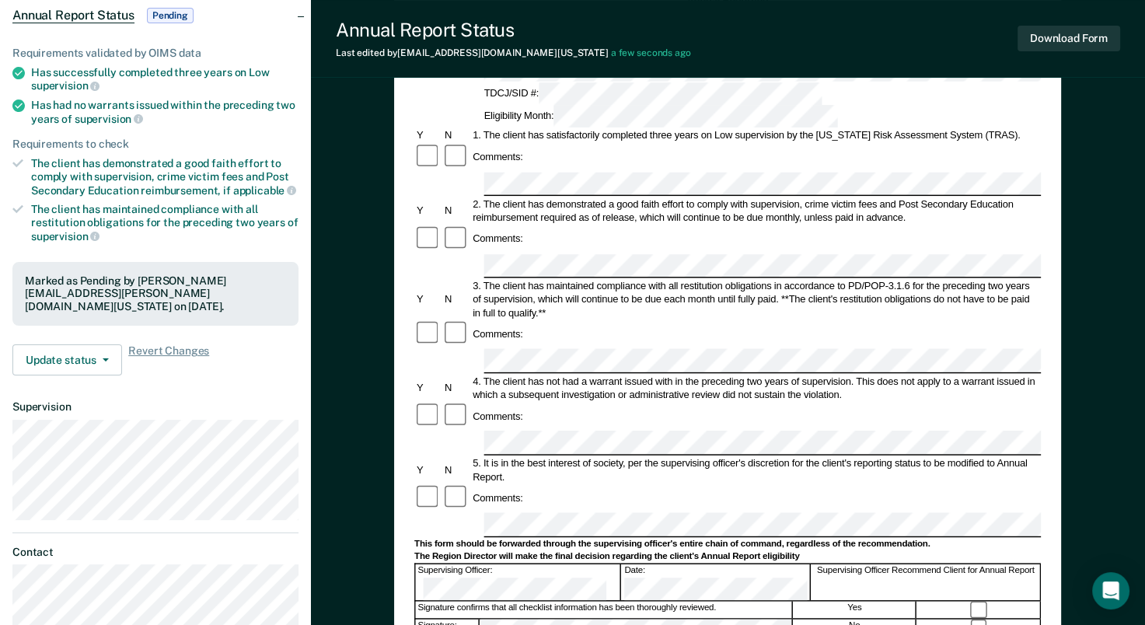
click at [476, 564] on div "Supervising Officer:" at bounding box center [519, 582] width 206 height 36
click at [1076, 31] on button "Download Form" at bounding box center [1068, 39] width 103 height 26
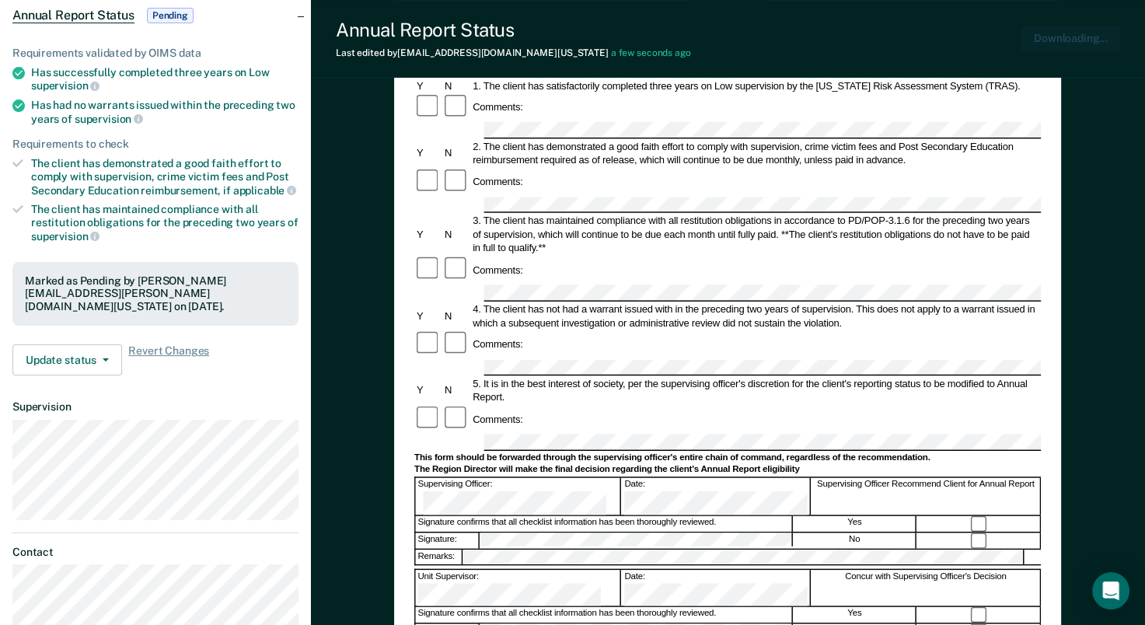
scroll to position [0, 0]
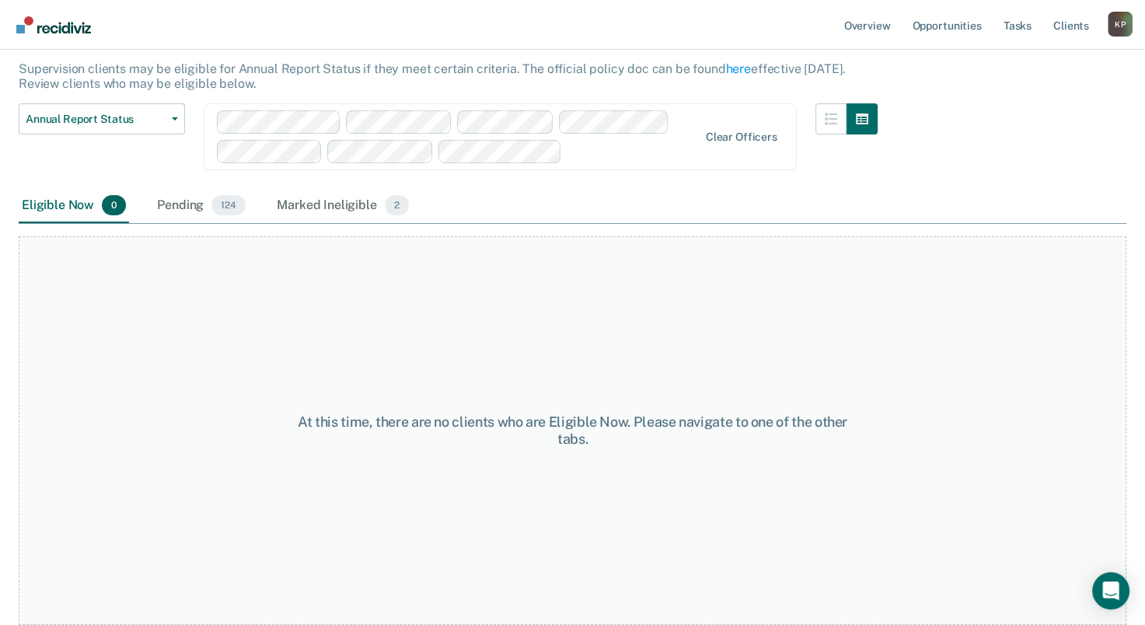
scroll to position [88, 0]
click at [180, 189] on div "Annual Report Status Early Release from Supervision Annual Report Status" at bounding box center [102, 148] width 166 height 85
click at [185, 204] on div "Pending 124" at bounding box center [201, 208] width 95 height 34
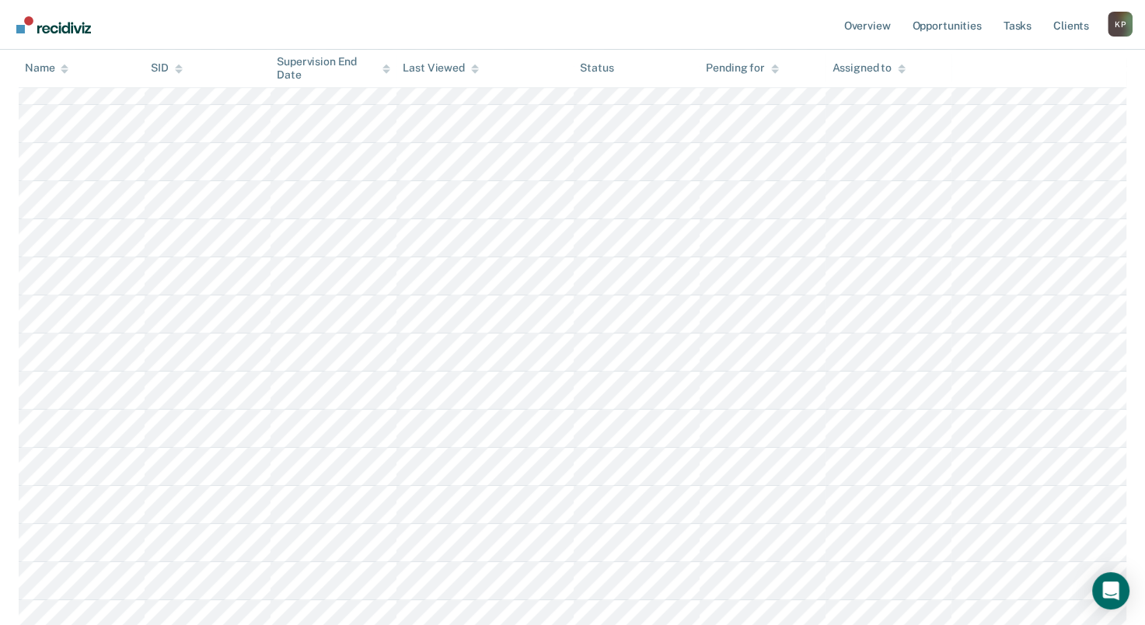
scroll to position [1847, 0]
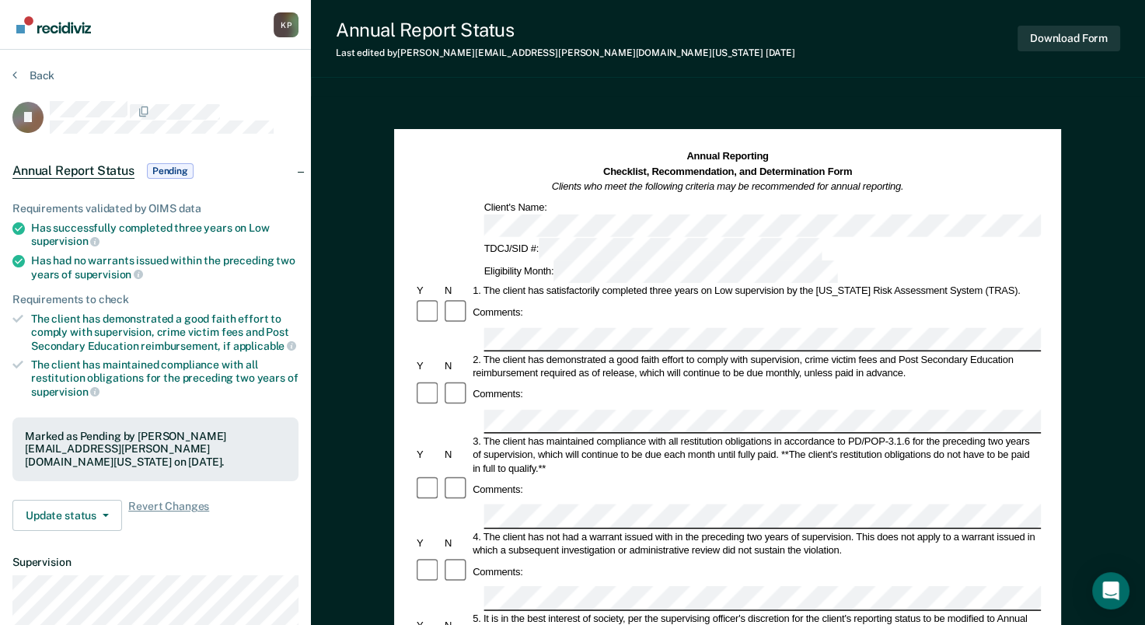
click at [516, 353] on div "2. The client has demonstrated a good faith effort to comply with supervision, …" at bounding box center [756, 366] width 570 height 27
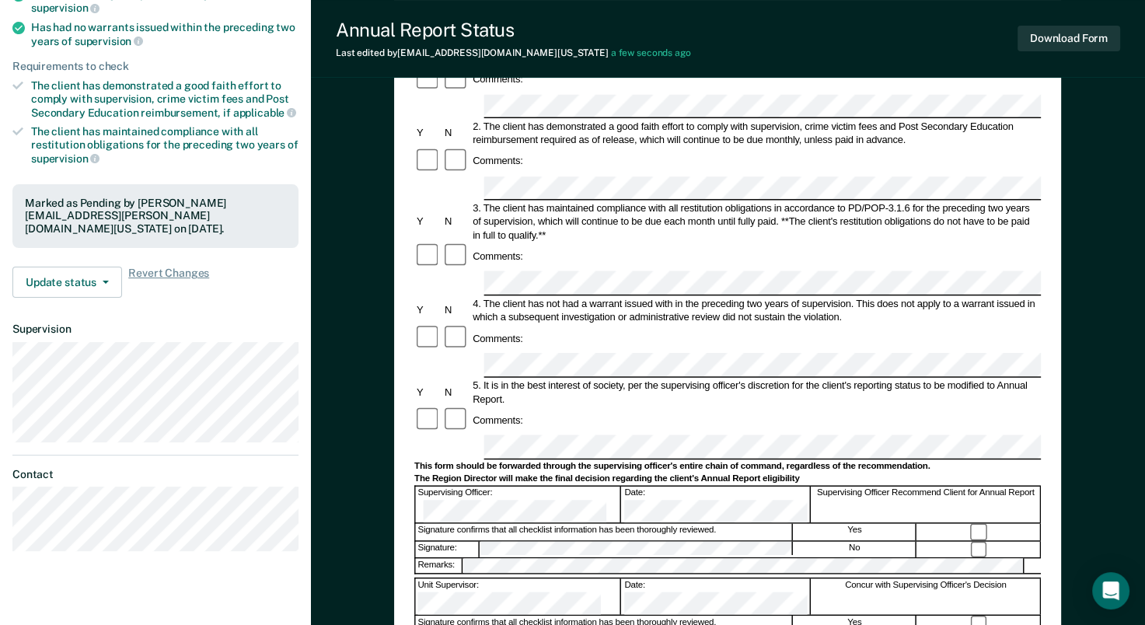
click at [476, 487] on div "Supervising Officer:" at bounding box center [519, 505] width 206 height 36
click at [1052, 44] on button "Download Form" at bounding box center [1068, 39] width 103 height 26
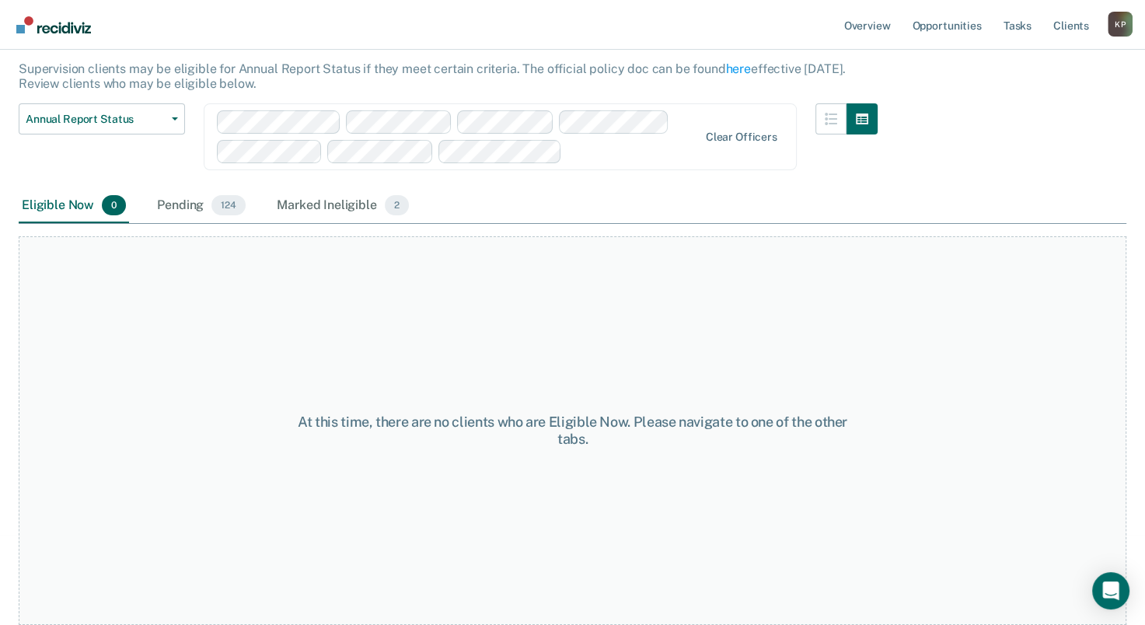
scroll to position [88, 0]
click at [180, 201] on div "Pending 124" at bounding box center [201, 208] width 95 height 34
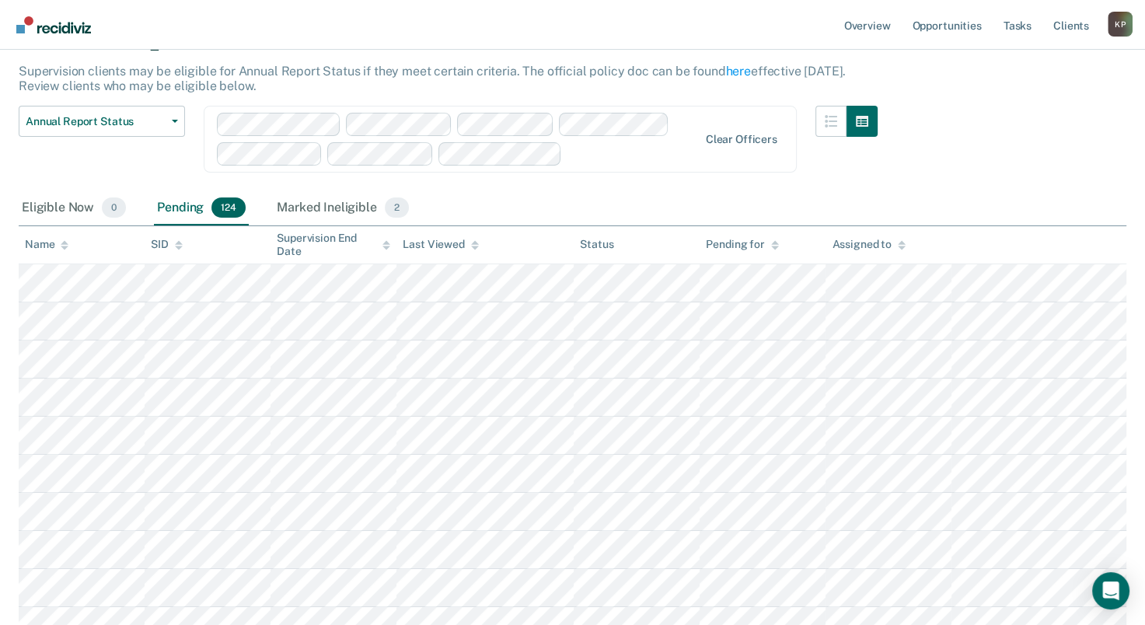
scroll to position [2036, 0]
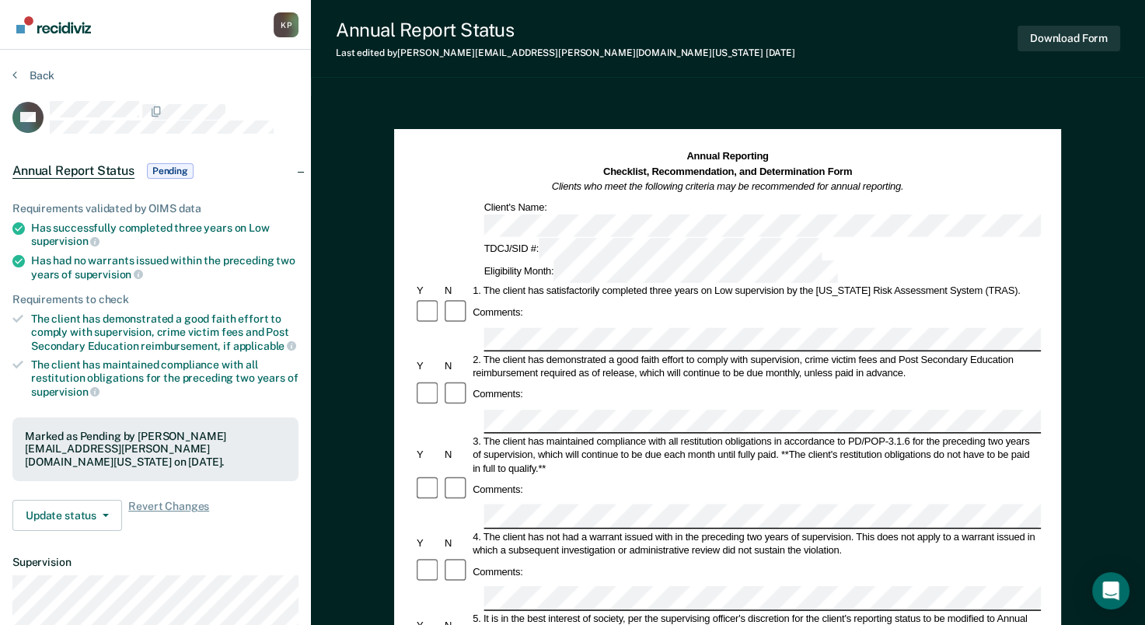
click at [565, 353] on div "2. The client has demonstrated a good faith effort to comply with supervision, …" at bounding box center [756, 366] width 570 height 27
click at [1088, 33] on button "Download Form" at bounding box center [1068, 39] width 103 height 26
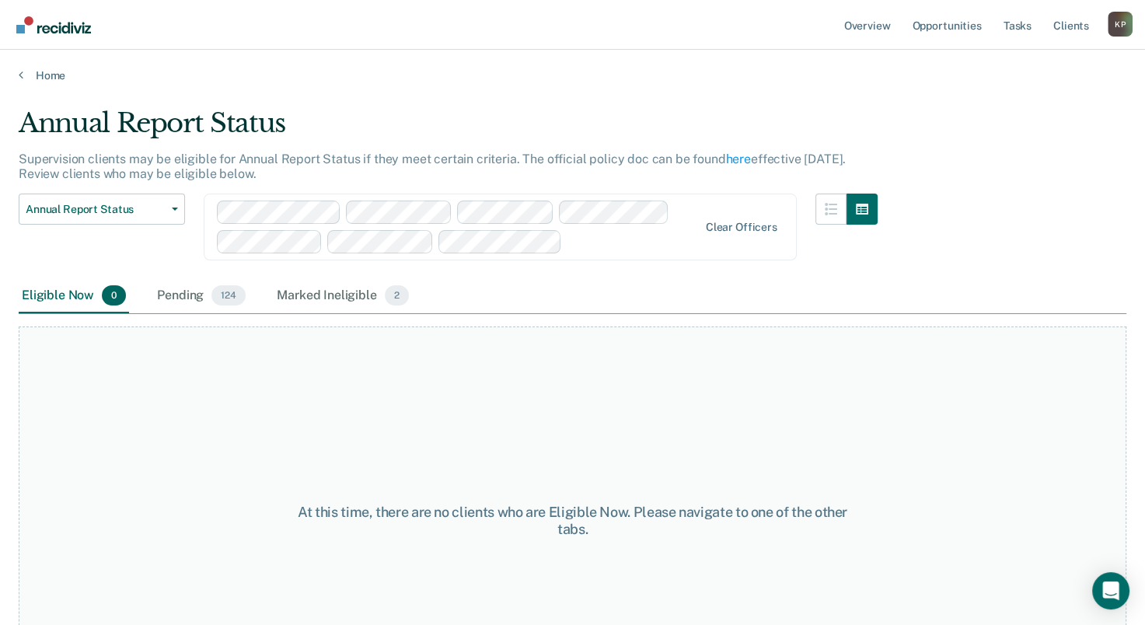
scroll to position [88, 0]
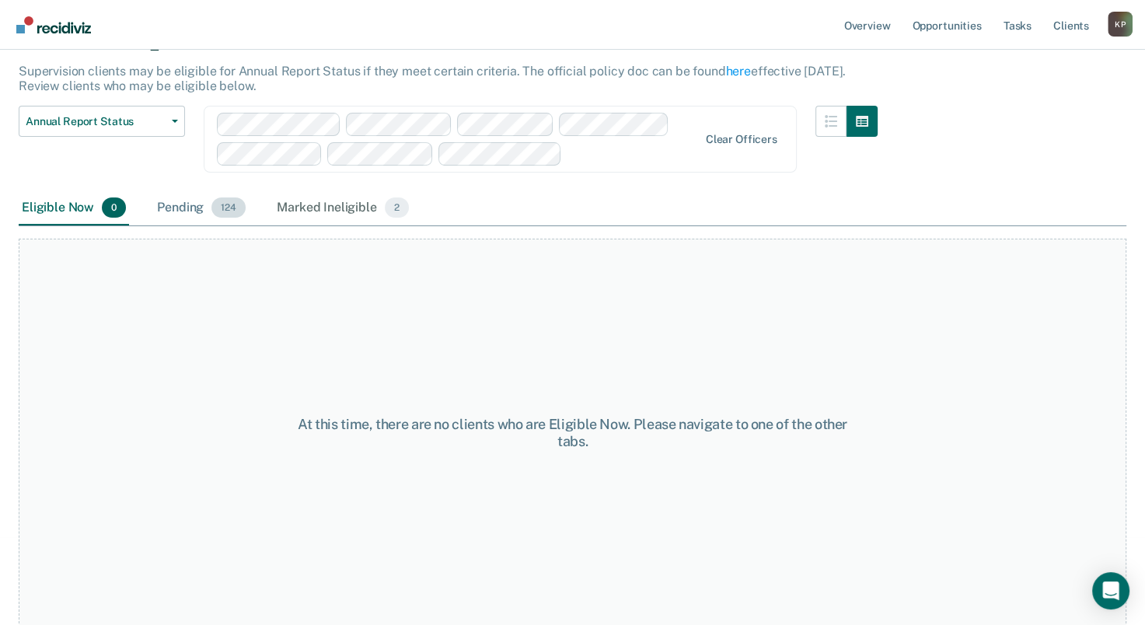
click at [165, 213] on div "Pending 124" at bounding box center [201, 208] width 95 height 34
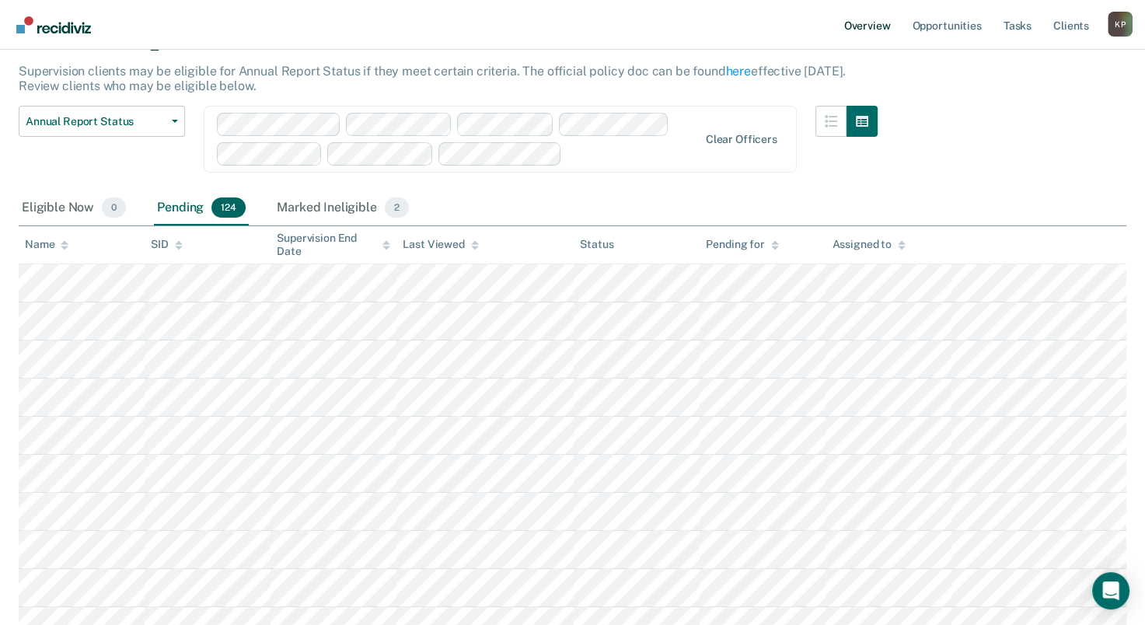
scroll to position [2266, 0]
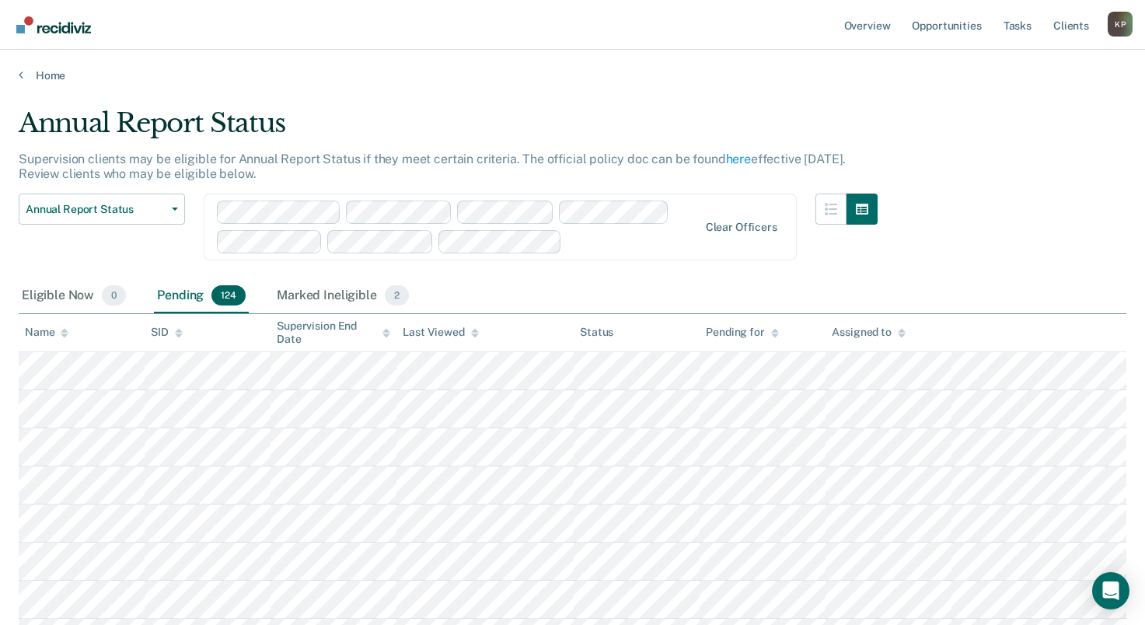
scroll to position [2266, 0]
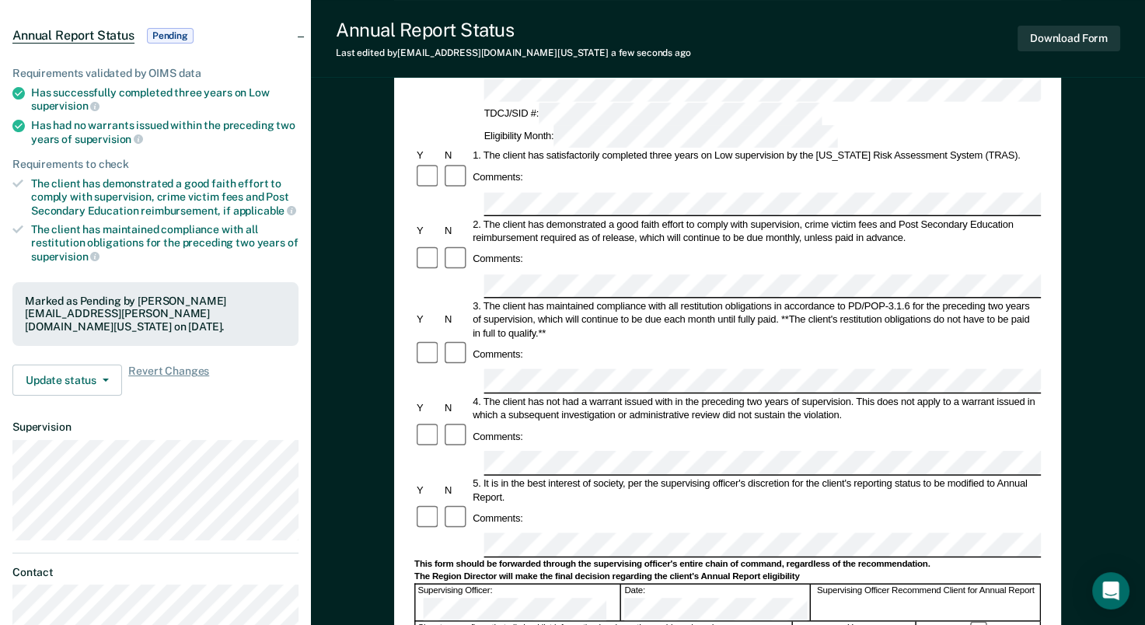
scroll to position [311, 0]
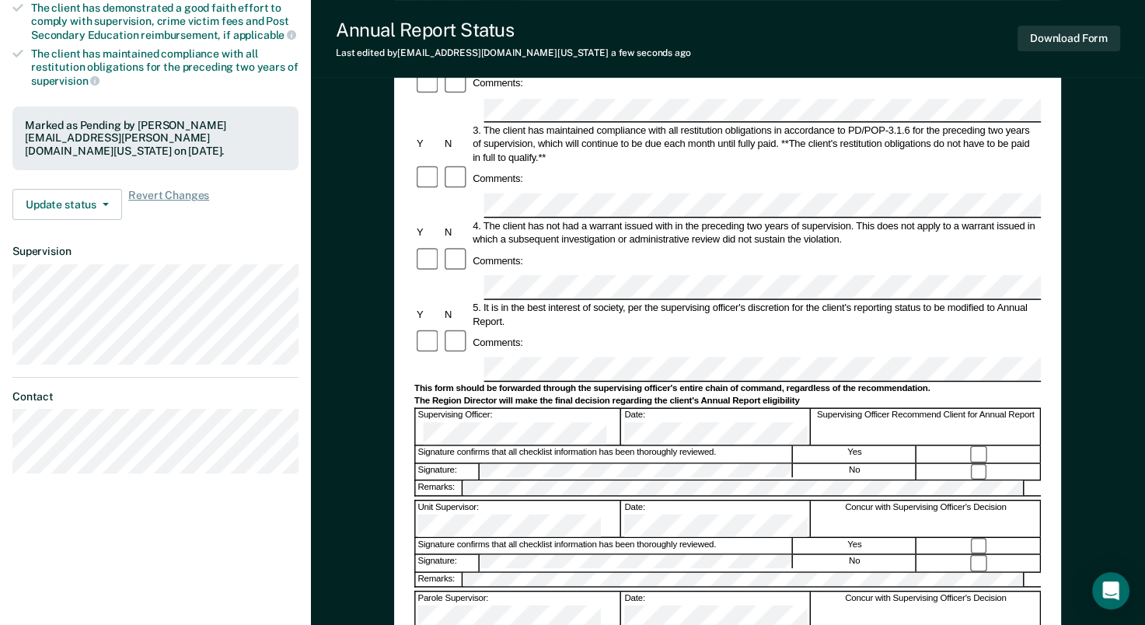
click at [974, 464] on div at bounding box center [980, 472] width 124 height 16
click at [1039, 44] on button "Download Form" at bounding box center [1068, 39] width 103 height 26
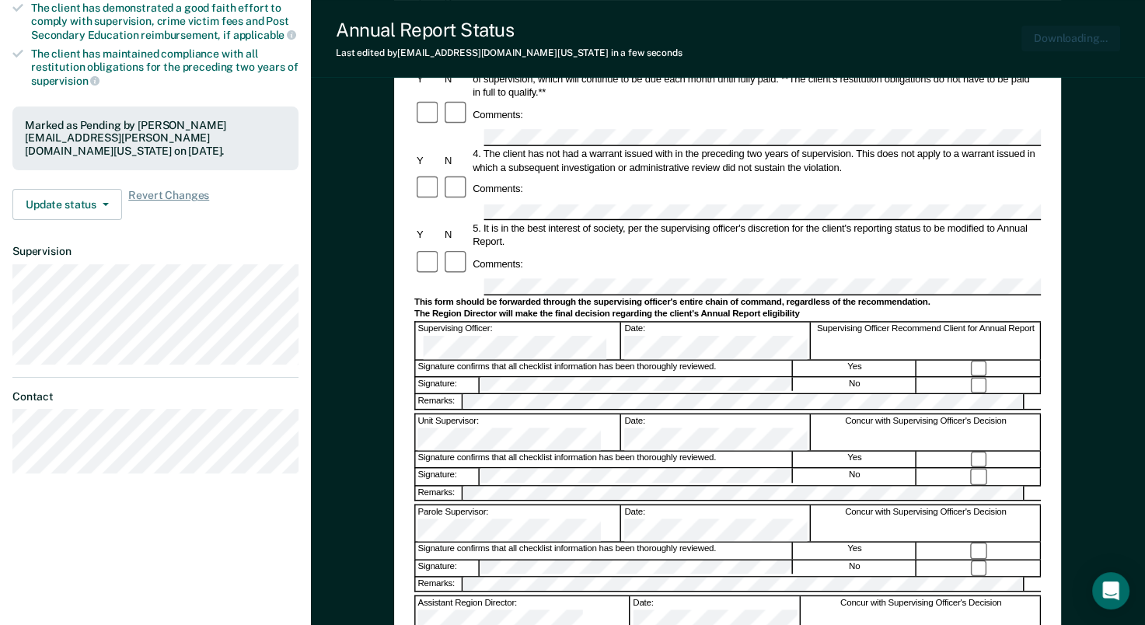
scroll to position [0, 0]
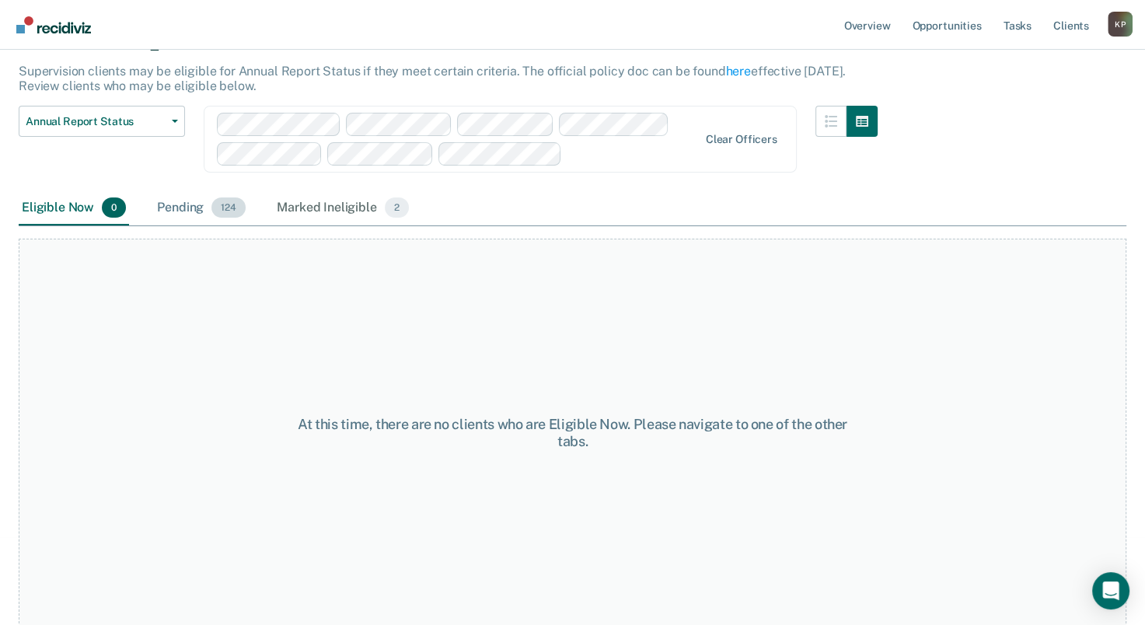
click at [186, 211] on div "Pending 124" at bounding box center [201, 208] width 95 height 34
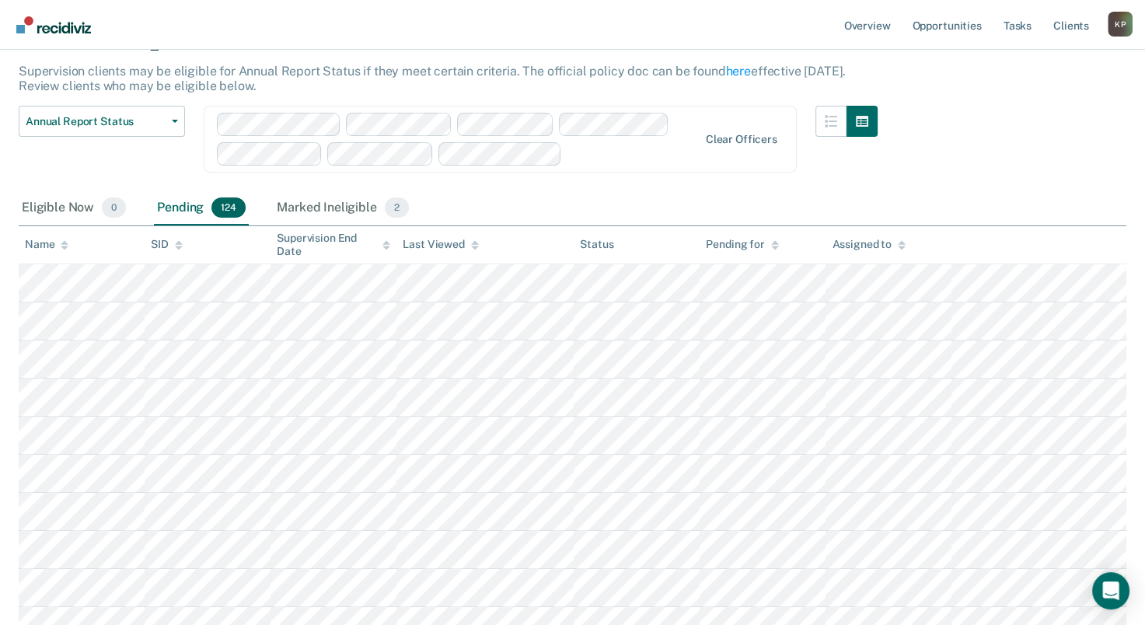
scroll to position [3903, 0]
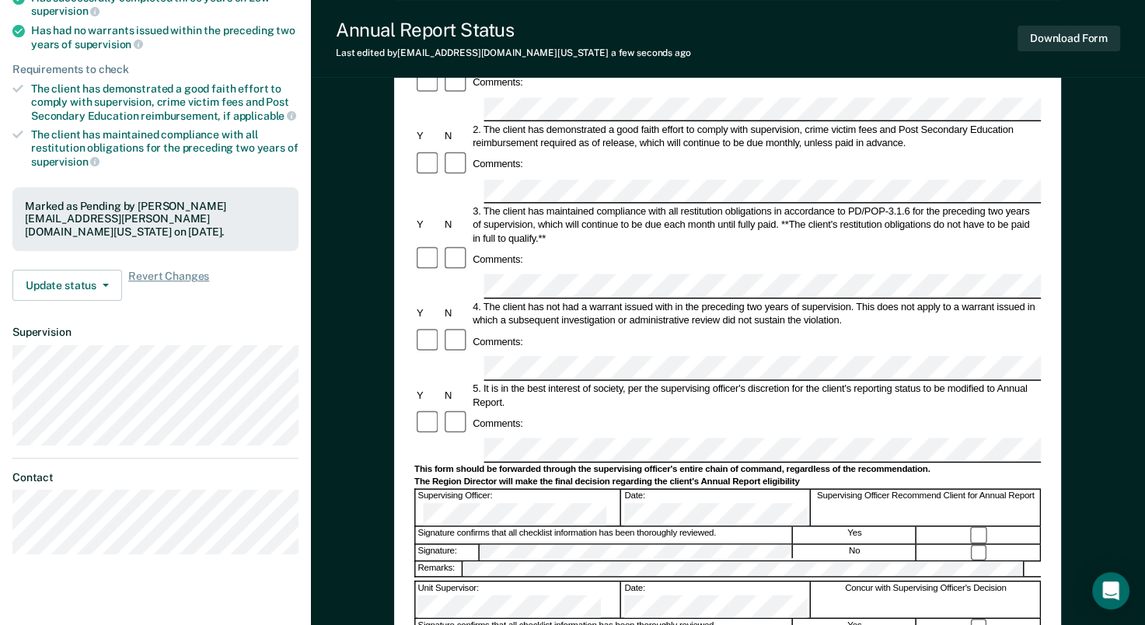
scroll to position [233, 0]
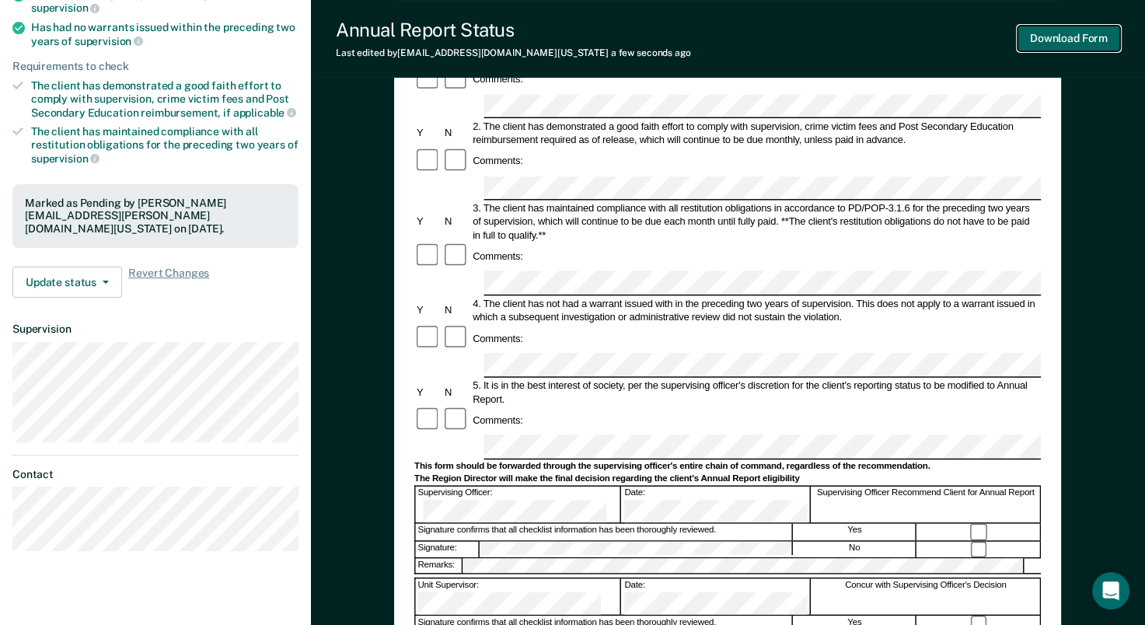
click at [1048, 40] on button "Download Form" at bounding box center [1068, 39] width 103 height 26
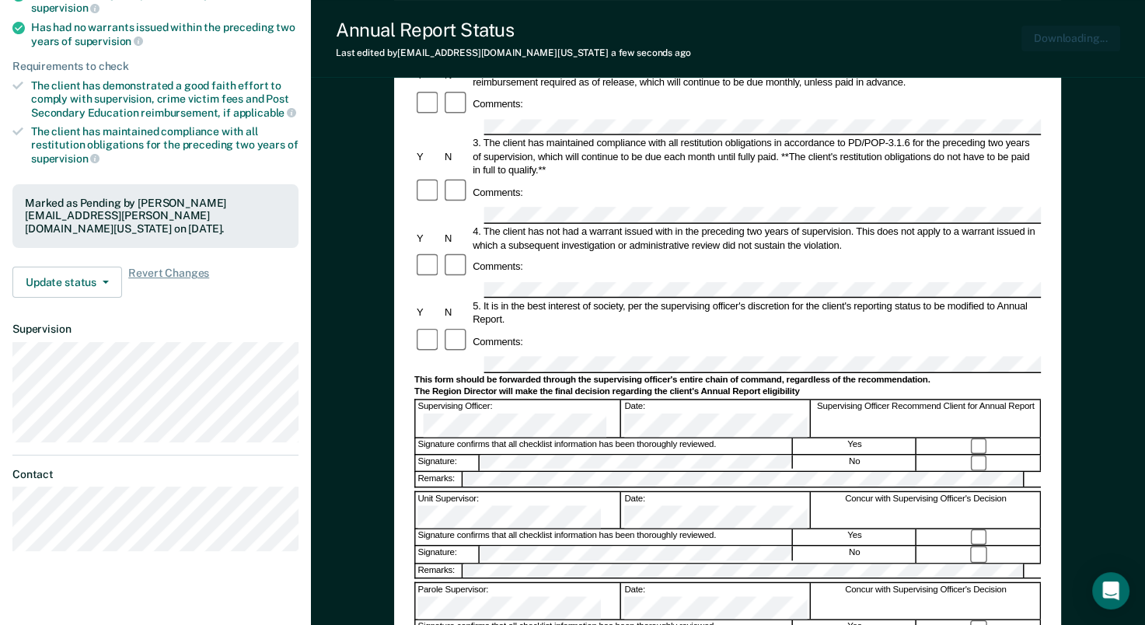
scroll to position [0, 0]
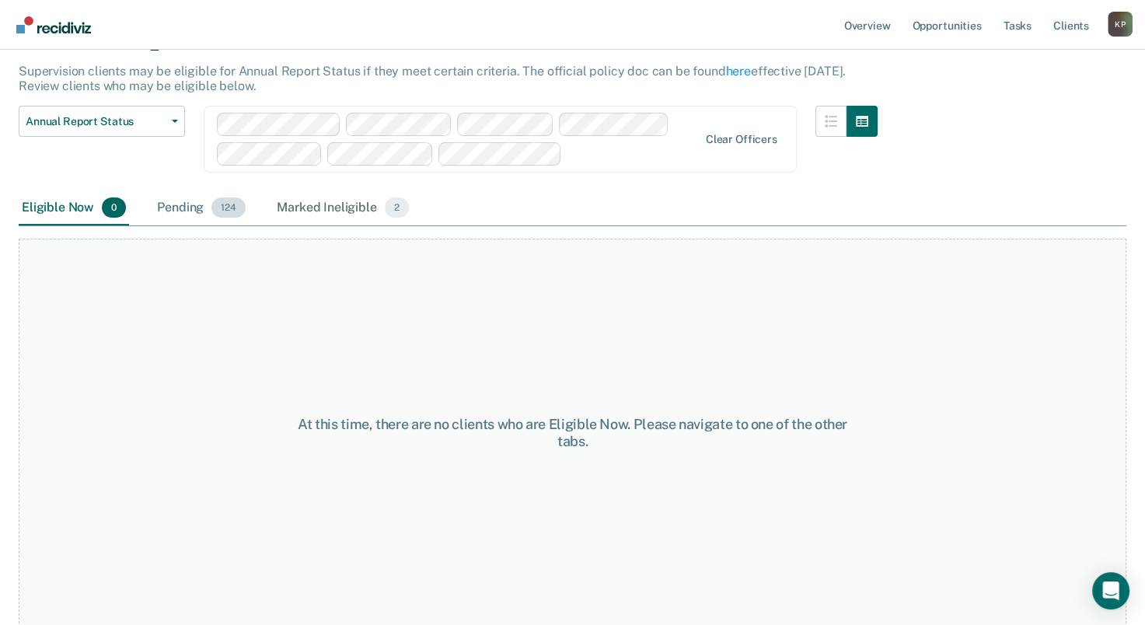
click at [179, 208] on div "Pending 124" at bounding box center [201, 208] width 95 height 34
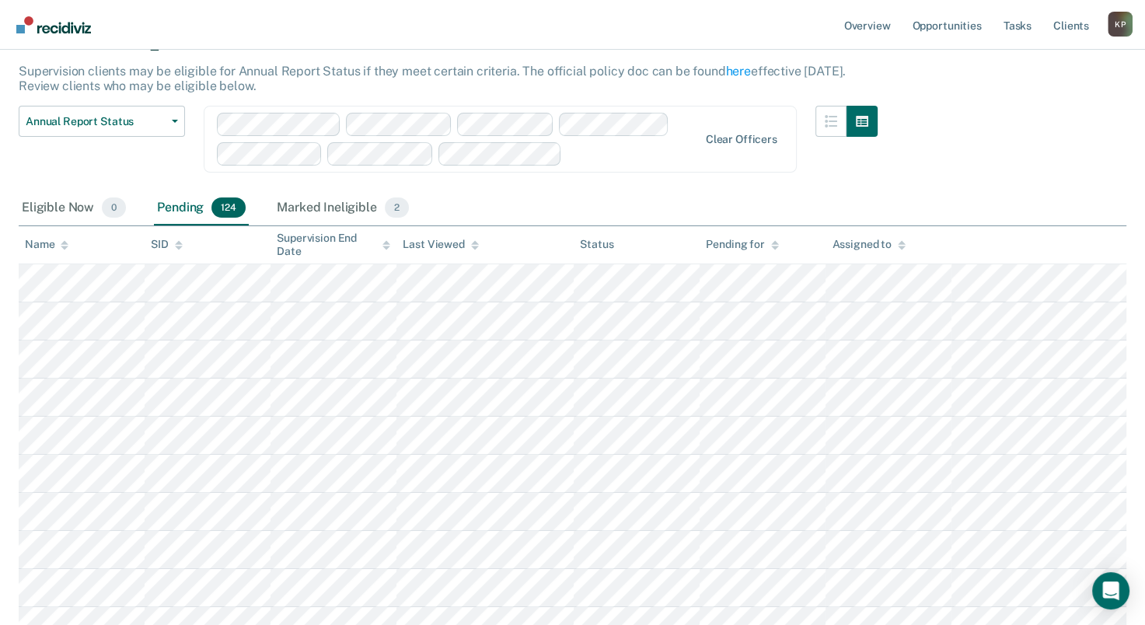
scroll to position [2266, 0]
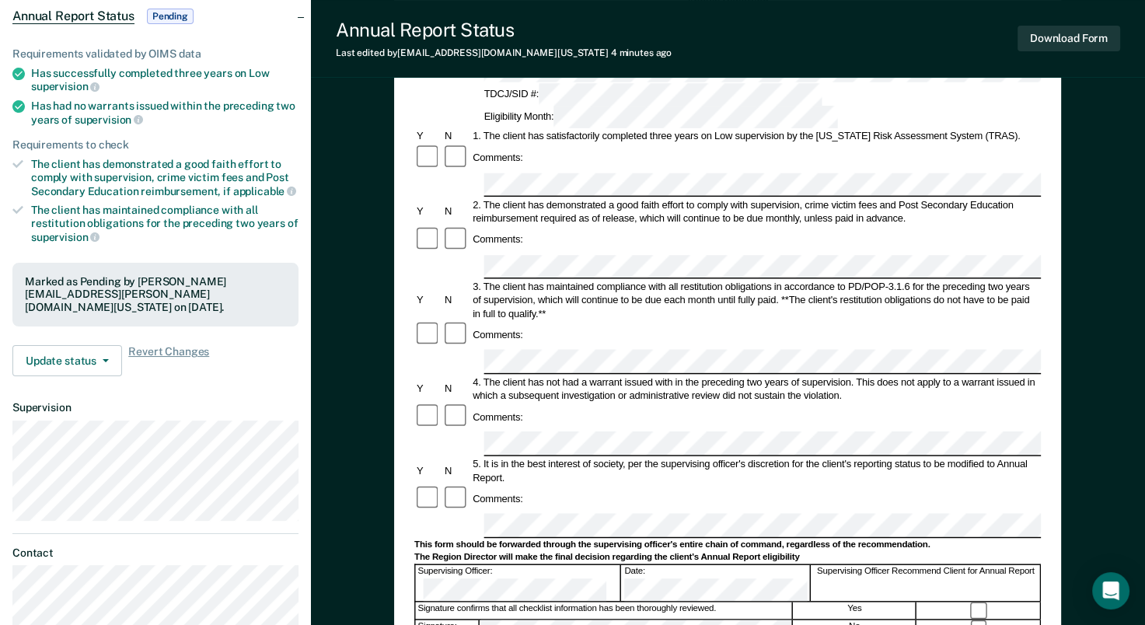
scroll to position [155, 0]
click at [1091, 38] on button "Download Form" at bounding box center [1068, 39] width 103 height 26
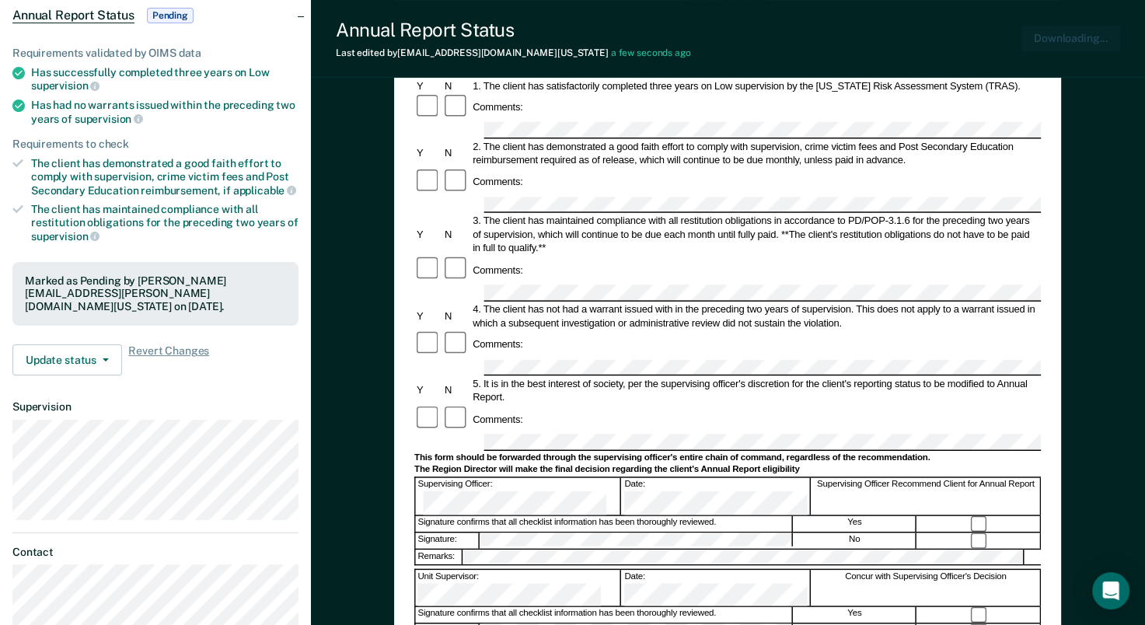
scroll to position [0, 0]
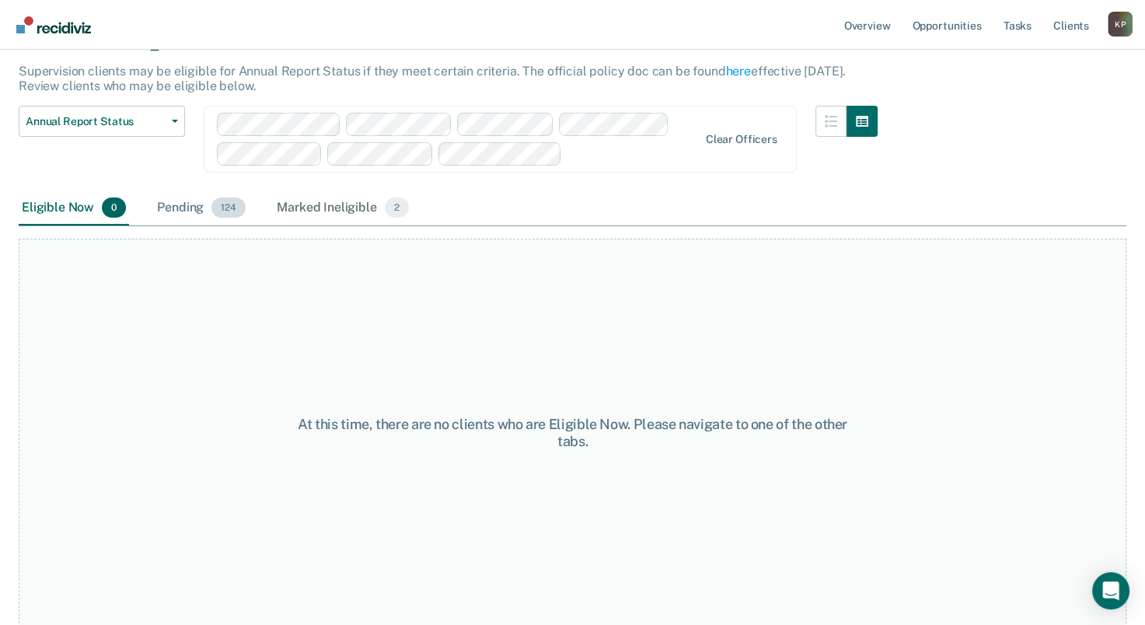
click at [210, 198] on div "Pending 124" at bounding box center [201, 208] width 95 height 34
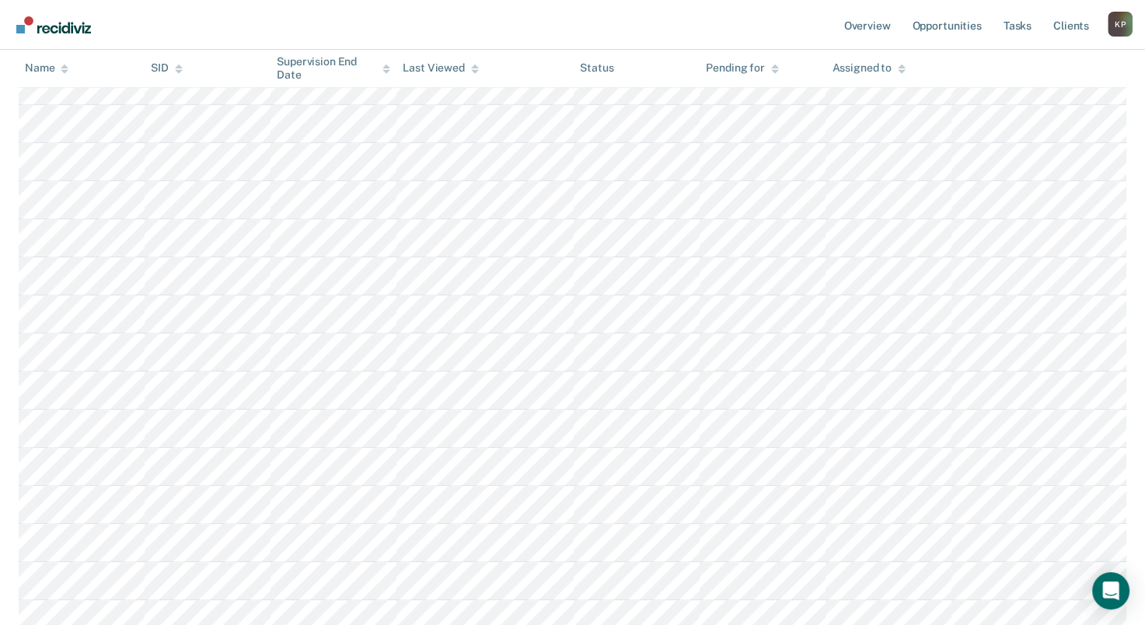
scroll to position [4246, 0]
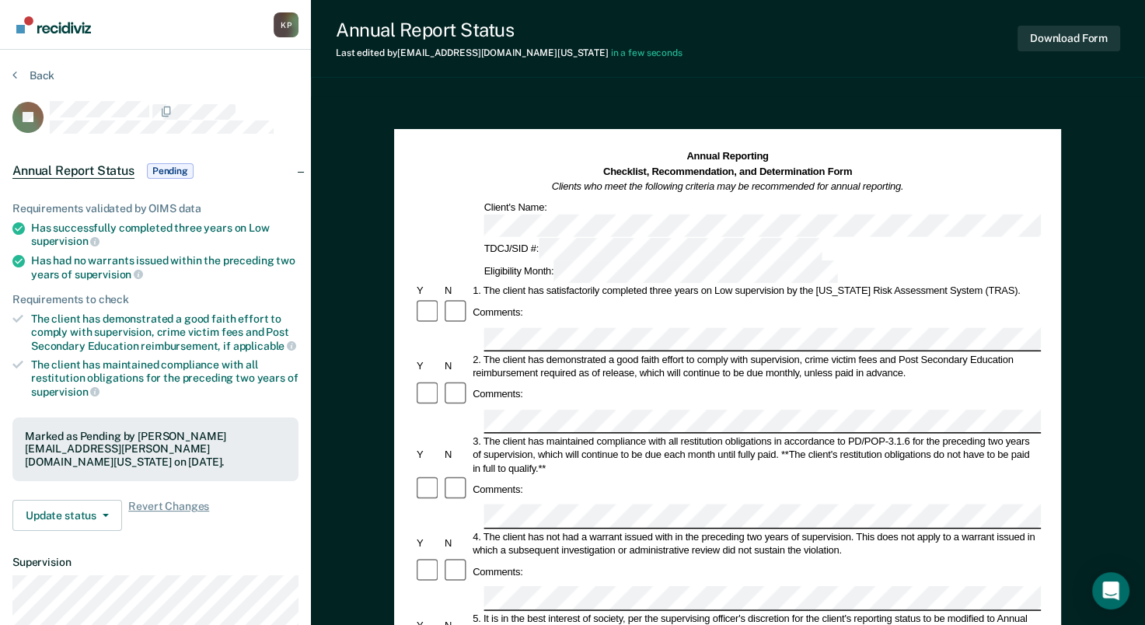
click at [590, 215] on div "Annual Reporting Checklist, Recommendation, and Determination Form Clients who …" at bounding box center [727, 216] width 626 height 134
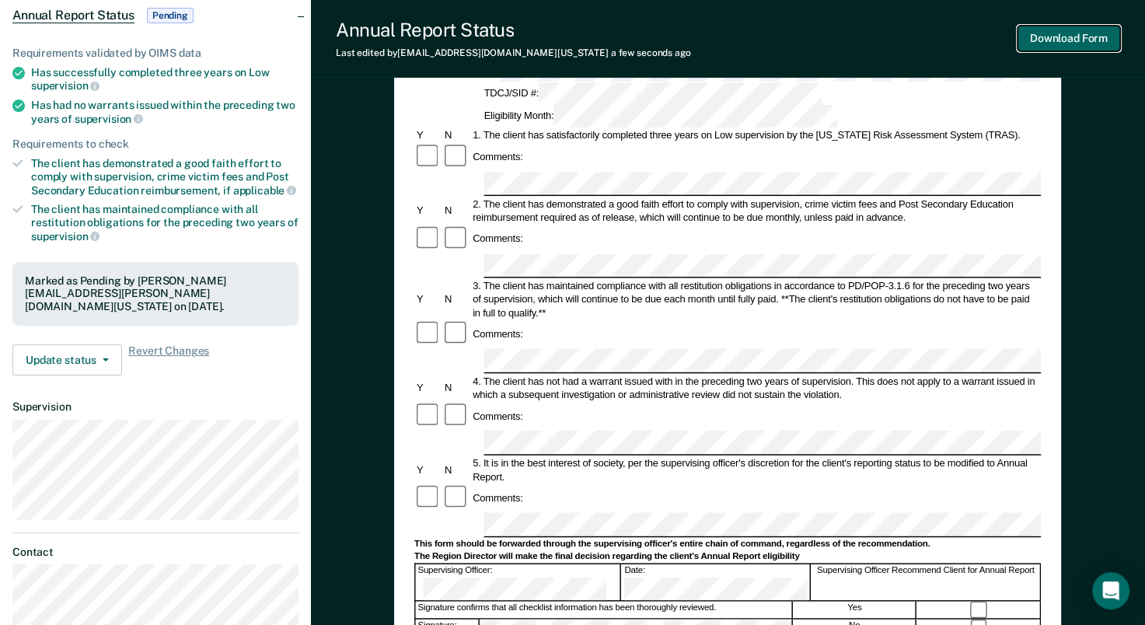
click at [1089, 37] on button "Download Form" at bounding box center [1068, 39] width 103 height 26
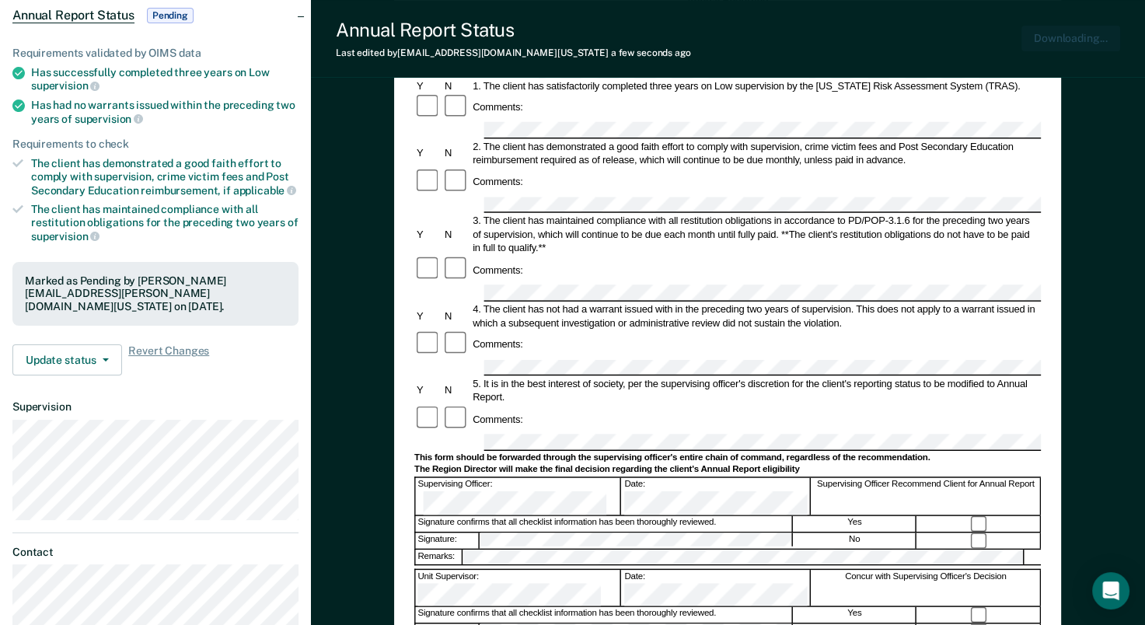
scroll to position [0, 0]
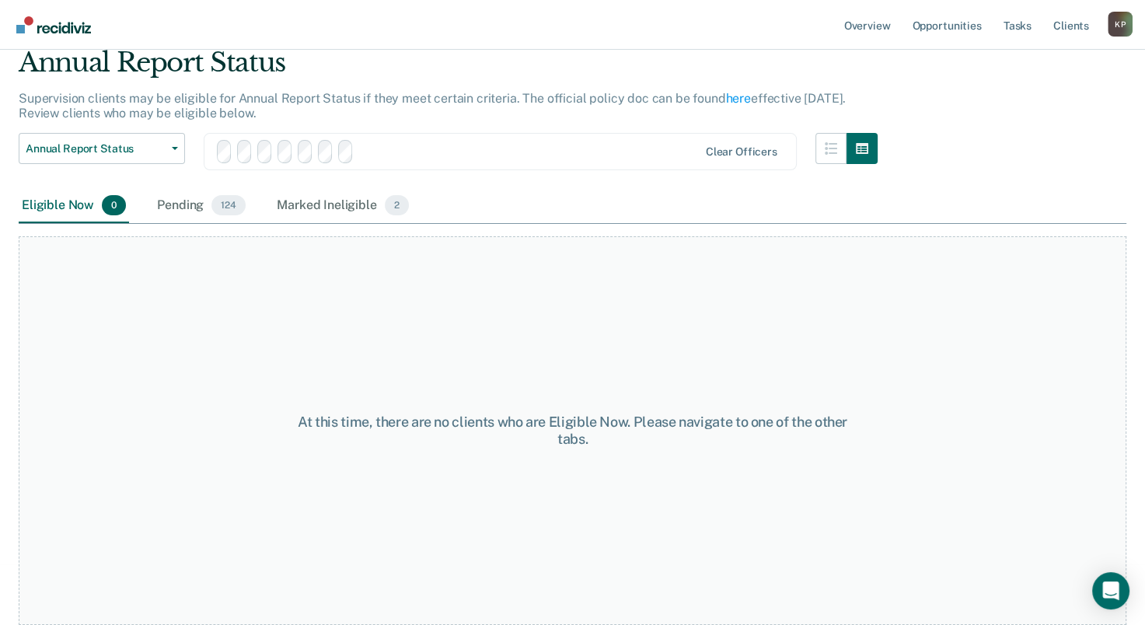
scroll to position [88, 0]
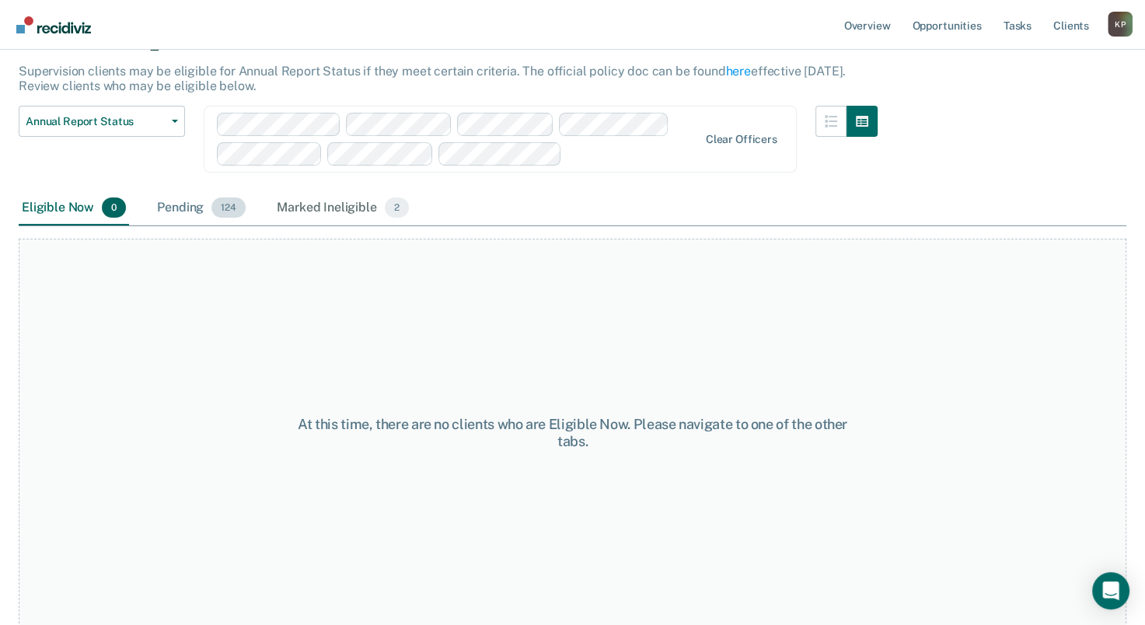
click at [183, 207] on div "Pending 124" at bounding box center [201, 208] width 95 height 34
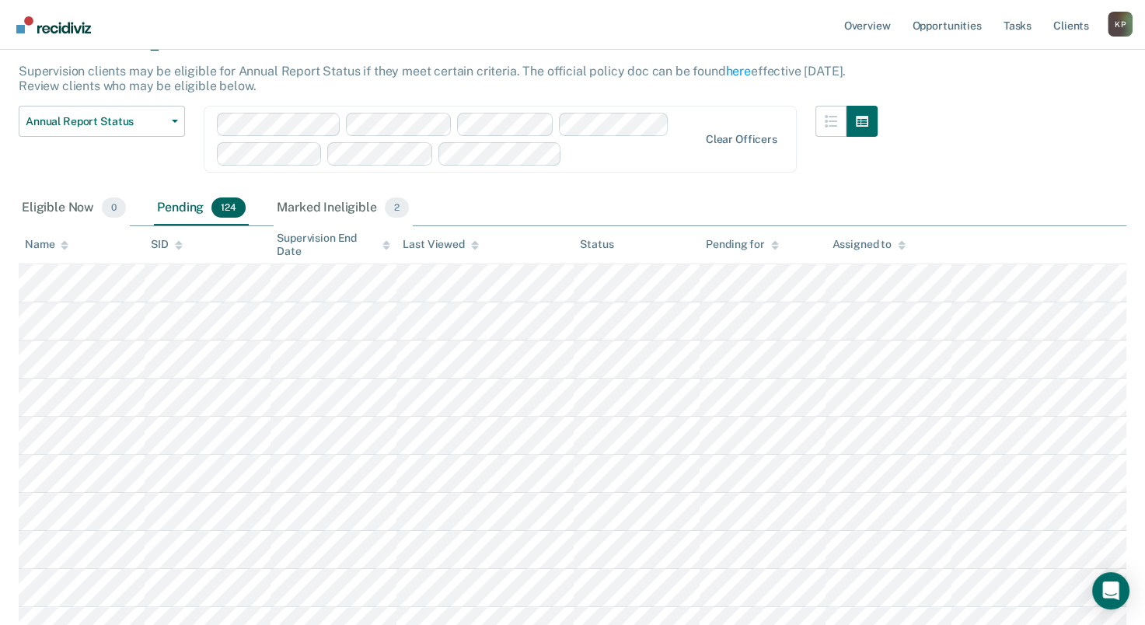
scroll to position [4246, 0]
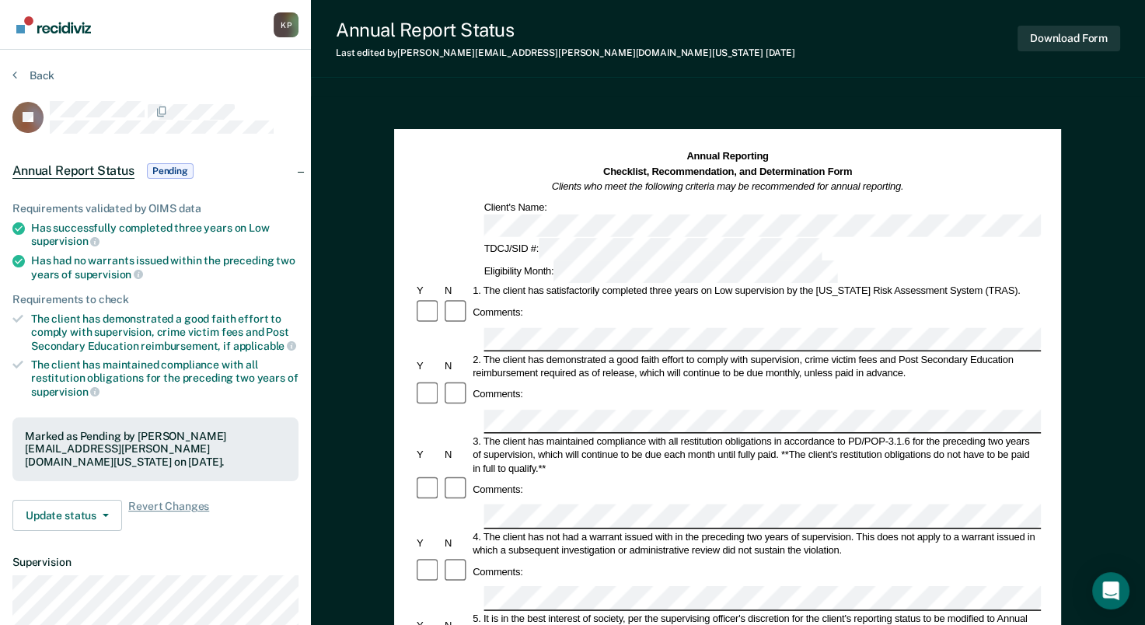
click at [615, 353] on div "2. The client has demonstrated a good faith effort to comply with supervision, …" at bounding box center [756, 366] width 570 height 27
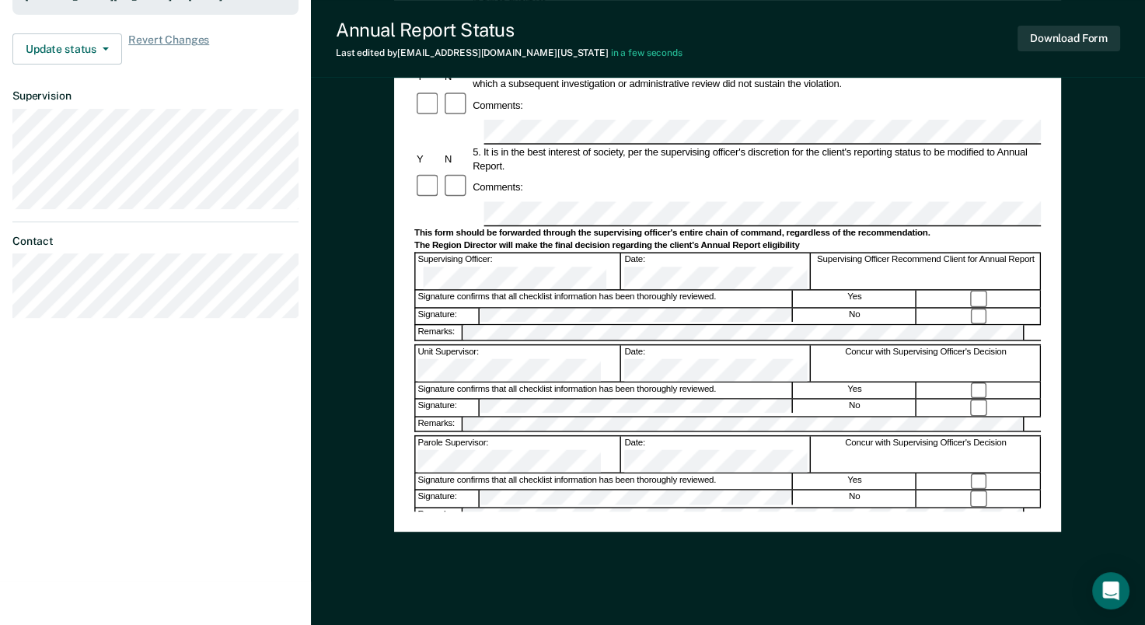
scroll to position [78, 0]
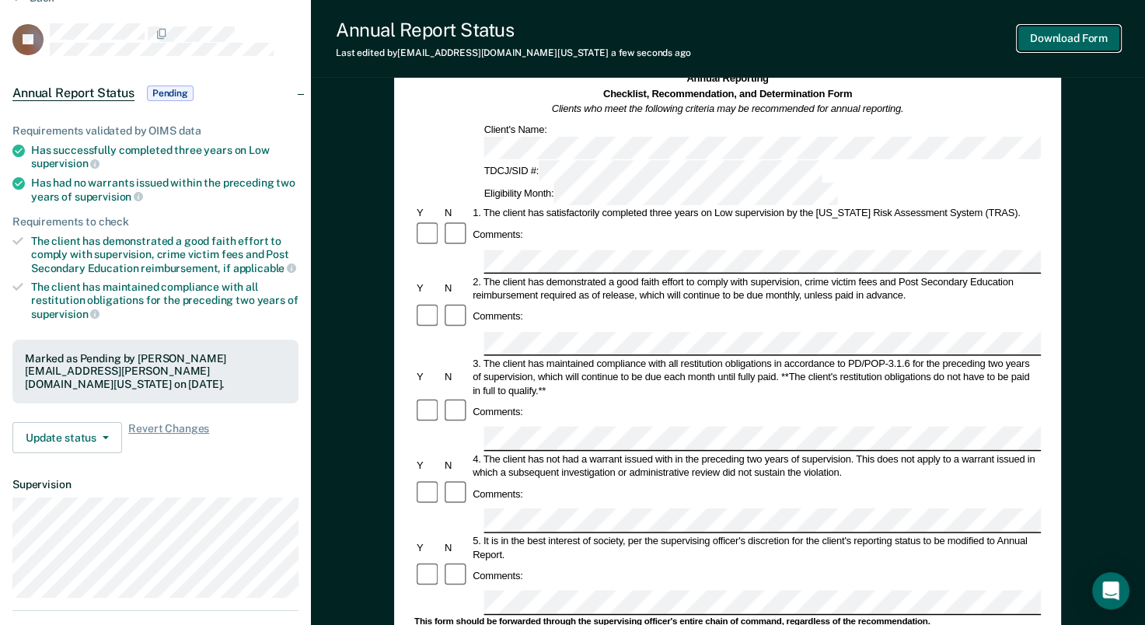
click at [1094, 33] on button "Download Form" at bounding box center [1068, 39] width 103 height 26
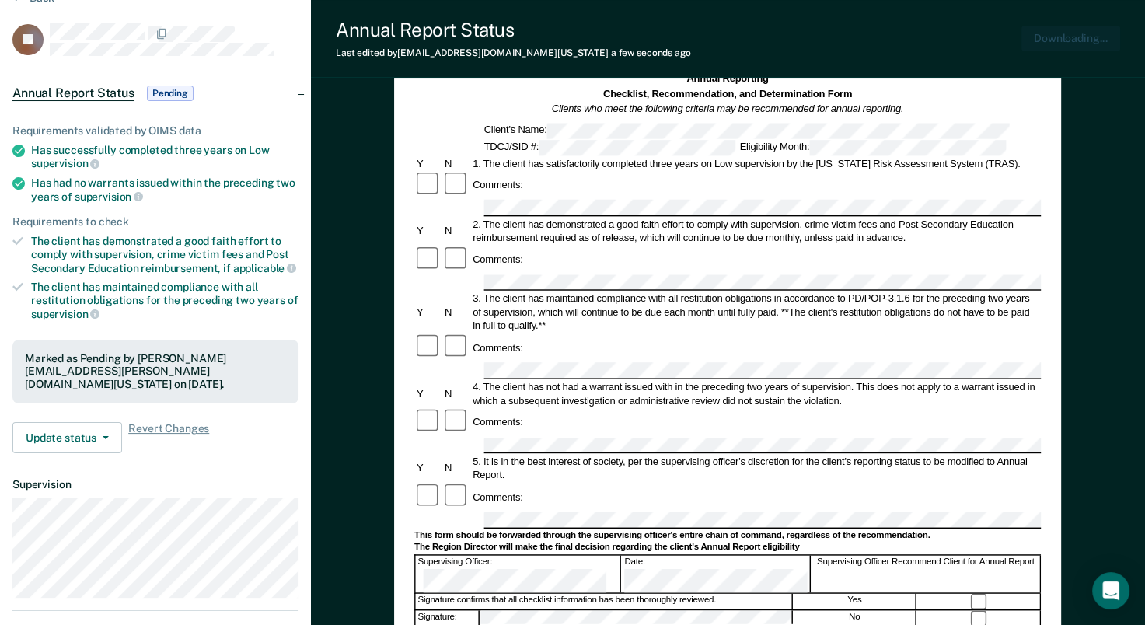
scroll to position [0, 0]
